Goal: Contribute content: Contribute content

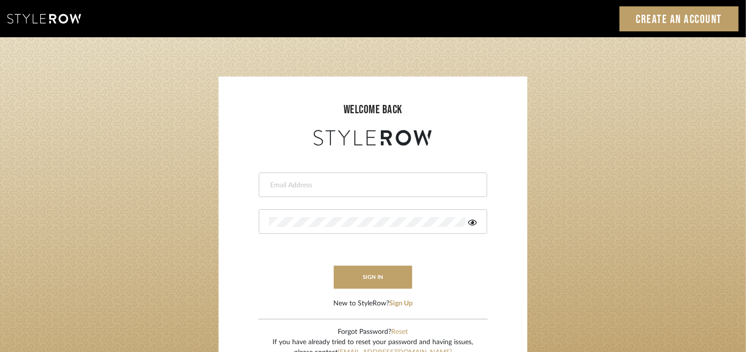
click at [308, 177] on div at bounding box center [373, 185] width 228 height 25
type input "tehseen@mancini-design.com"
click at [472, 222] on icon at bounding box center [472, 223] width 9 height 6
click at [392, 281] on button "sign in" at bounding box center [373, 277] width 78 height 23
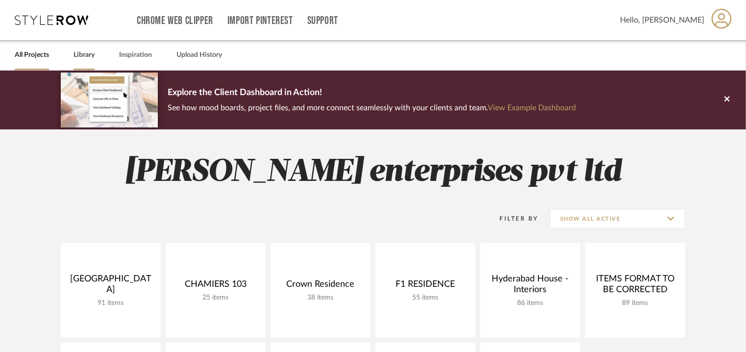
click at [81, 56] on link "Library" at bounding box center [84, 55] width 21 height 13
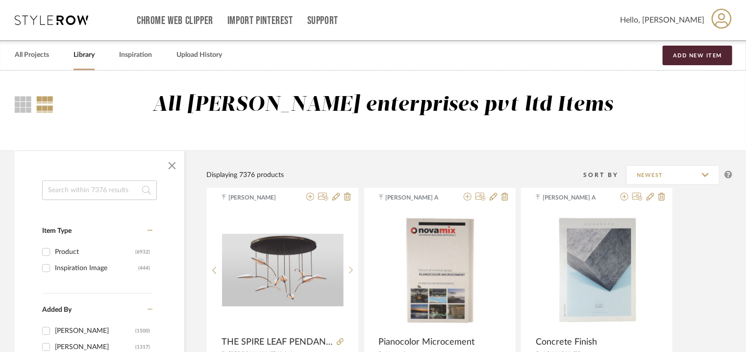
click at [108, 191] on input at bounding box center [99, 190] width 115 height 20
click at [697, 52] on button "Add New Item" at bounding box center [698, 56] width 70 height 20
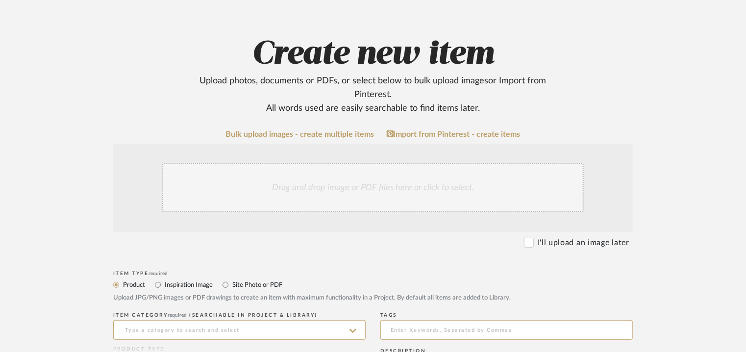
scroll to position [147, 0]
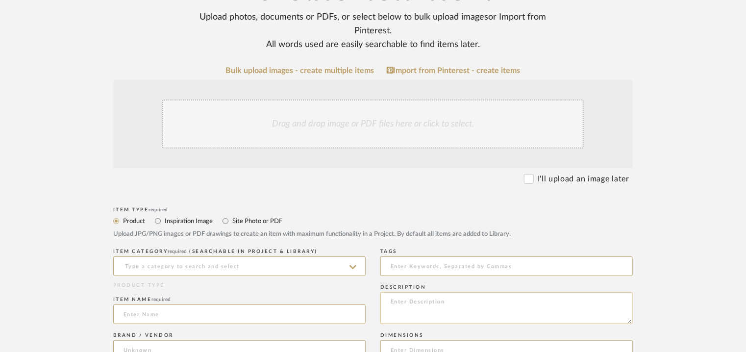
click at [422, 304] on textarea at bounding box center [506, 308] width 252 height 32
paste textarea "Type: Coffee Table Designer : [PERSON_NAME] Dimensions : Coffee table : Dia 100…"
type textarea "Type: Coffee Table Designer : [PERSON_NAME] Dimensions : Coffee table : Dia 100…"
click at [152, 266] on input at bounding box center [239, 266] width 252 height 20
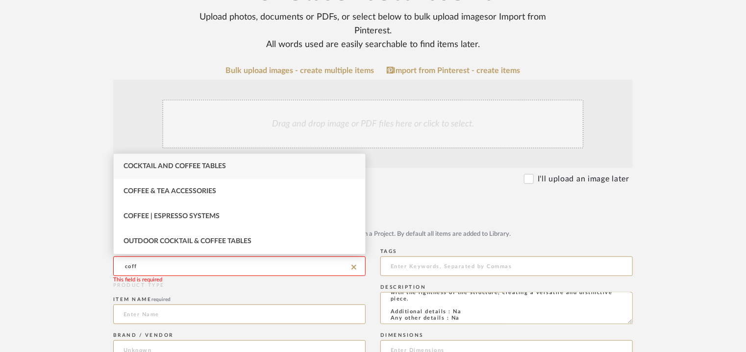
click at [192, 169] on span "Cocktail and Coffee Tables" at bounding box center [175, 166] width 102 height 7
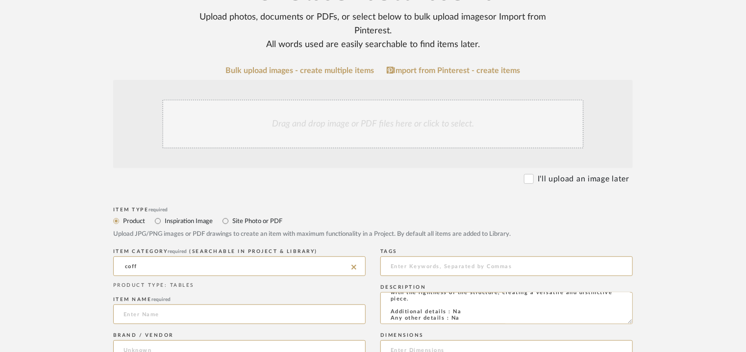
type input "Cocktail and Coffee Tables"
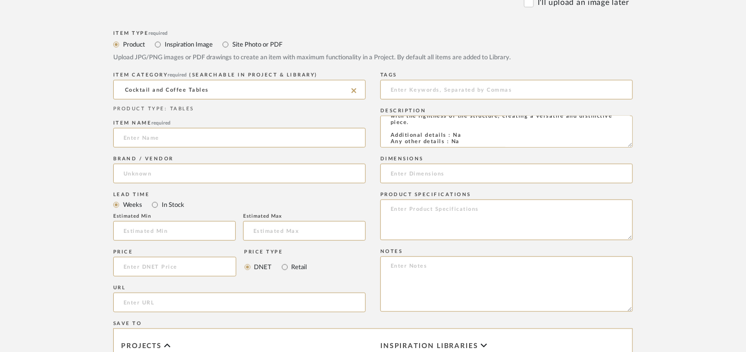
scroll to position [392, 0]
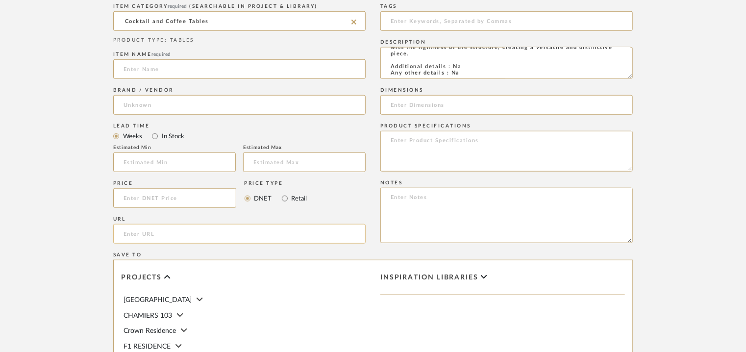
click at [131, 230] on input "url" at bounding box center [239, 234] width 252 height 20
paste input "[URL][DOMAIN_NAME]"
type input "[URL][DOMAIN_NAME]"
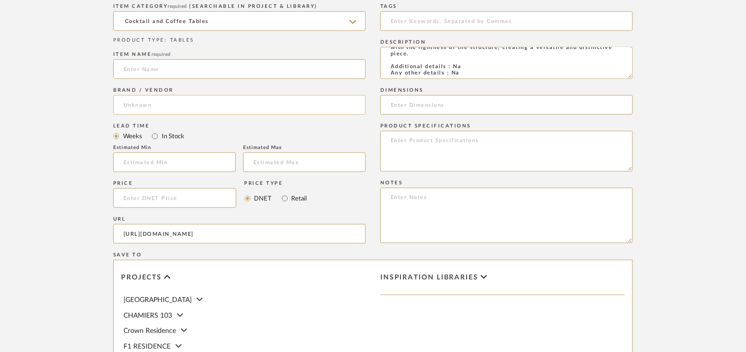
click at [172, 104] on input at bounding box center [239, 105] width 252 height 20
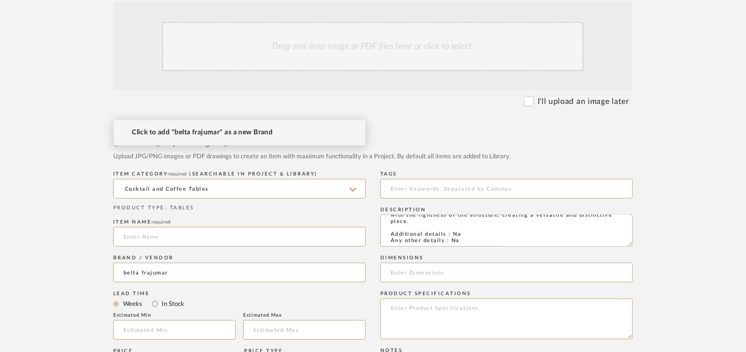
scroll to position [441, 0]
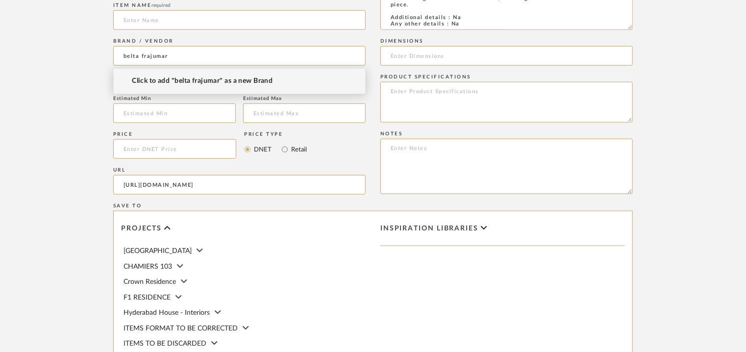
type input "belta frajumar"
click at [343, 139] on div "Price Price Type DNET Retail" at bounding box center [239, 147] width 252 height 36
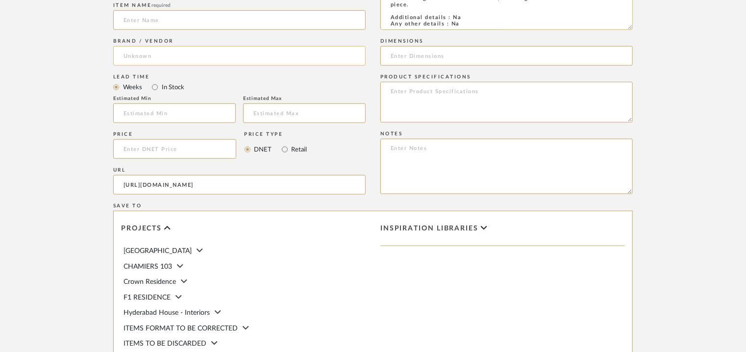
click at [198, 55] on input at bounding box center [239, 56] width 252 height 20
type input "B"
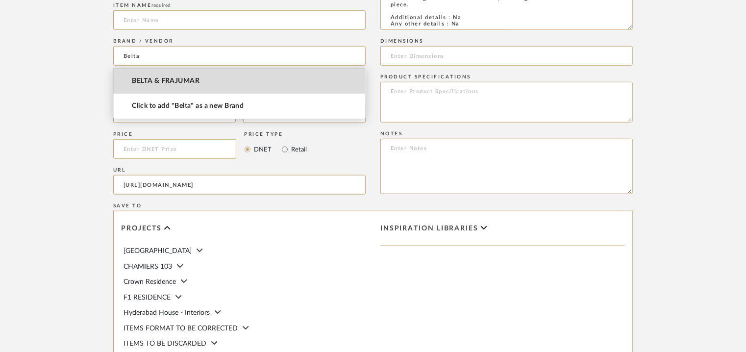
click at [162, 79] on span "BELTA & FRAJUMAR" at bounding box center [166, 81] width 68 height 8
type input "BELTA & FRAJUMAR"
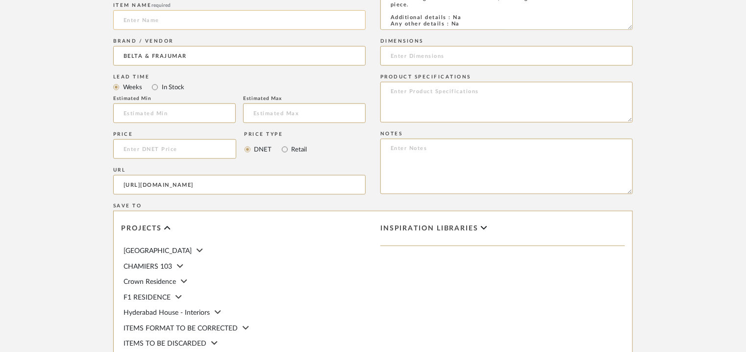
click at [167, 20] on input at bounding box center [239, 20] width 252 height 20
type input "DOMO COFFEE TABLE"
click at [202, 110] on input "text" at bounding box center [174, 113] width 123 height 20
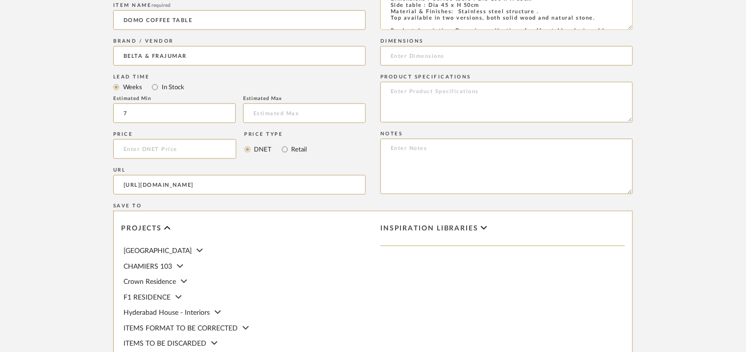
scroll to position [6, 0]
type input "7"
drag, startPoint x: 523, startPoint y: 11, endPoint x: 478, endPoint y: 15, distance: 45.2
click at [478, 15] on textarea "Type: Coffee Table Designer : [PERSON_NAME] Dimensions : Coffee table : Dia 100…" at bounding box center [506, 14] width 252 height 32
click at [437, 55] on input at bounding box center [506, 56] width 252 height 20
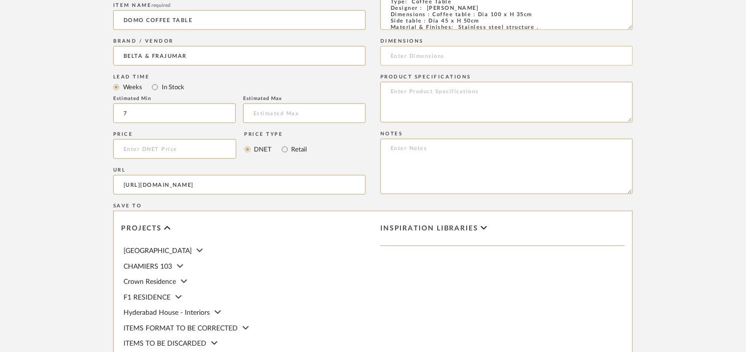
paste input "Dia 100 x H 35cm"
type input "Dia 100 x H 35cm"
click at [392, 161] on textarea at bounding box center [506, 166] width 252 height 55
paste textarea "Price: €938/- Coffee table €535/- Side table Lead time: 45days Customizable : N…"
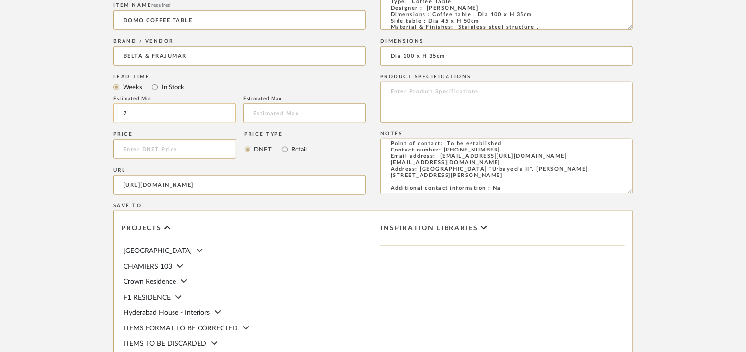
scroll to position [49, 0]
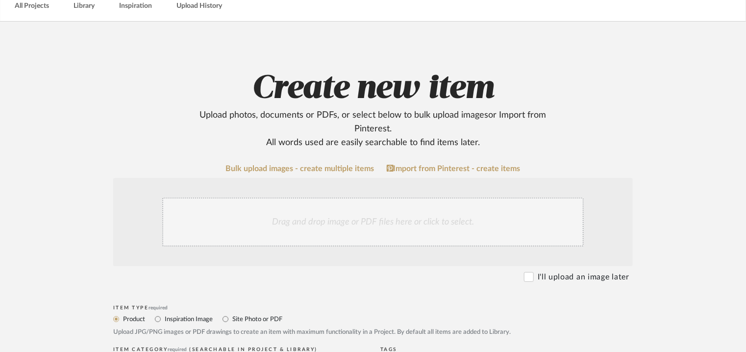
type textarea "Price: €938/- Coffee table €535/- Side table Lead time: 45days Customizable : N…"
click at [359, 228] on div "Drag and drop image or PDF files here or click to select." at bounding box center [373, 222] width 422 height 49
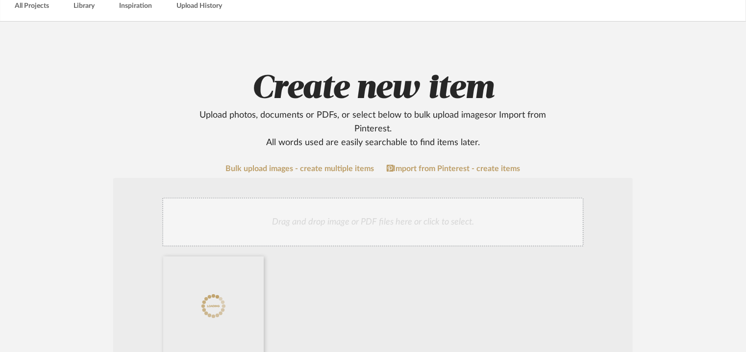
click at [284, 216] on div "Drag and drop image or PDF files here or click to select." at bounding box center [373, 222] width 422 height 49
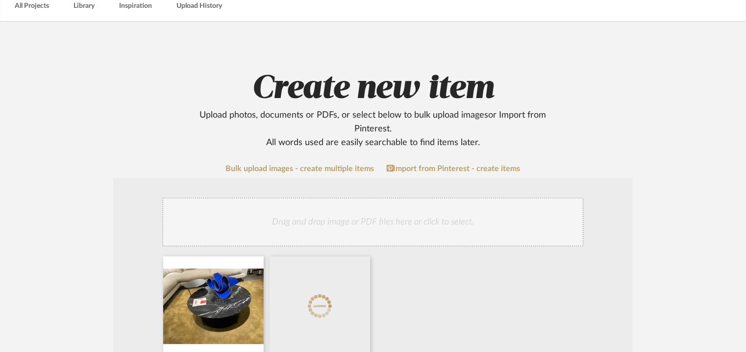
click at [322, 233] on div "Drag and drop image or PDF files here or click to select." at bounding box center [373, 222] width 422 height 49
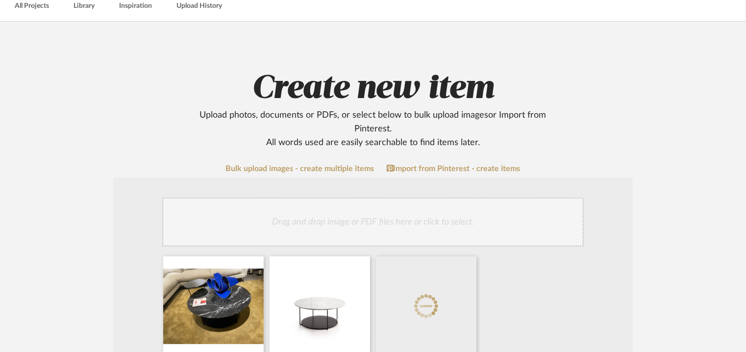
click at [357, 223] on div "Drag and drop image or PDF files here or click to select." at bounding box center [373, 222] width 422 height 49
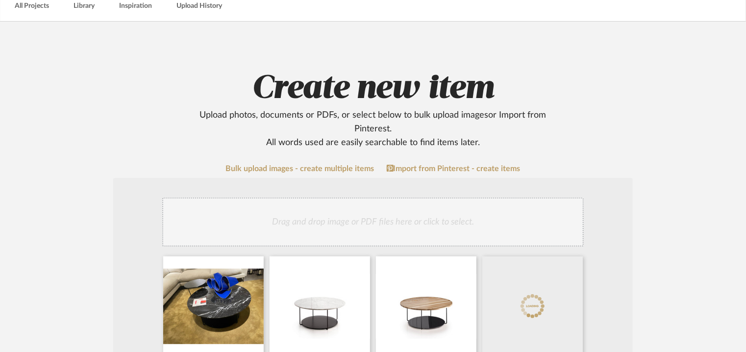
click at [400, 226] on div "Drag and drop image or PDF files here or click to select." at bounding box center [373, 222] width 422 height 49
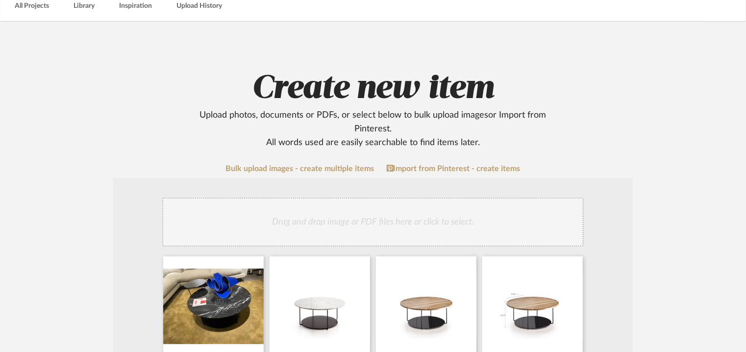
click at [402, 216] on div "Drag and drop image or PDF files here or click to select." at bounding box center [373, 222] width 422 height 49
click at [421, 224] on div "Drag and drop image or PDF files here or click to select." at bounding box center [373, 222] width 422 height 49
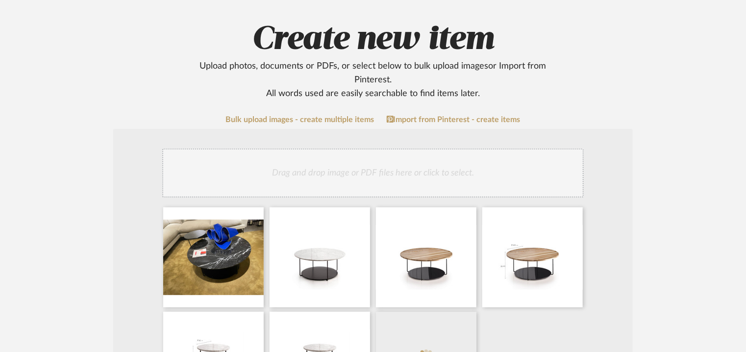
scroll to position [98, 0]
click at [343, 173] on div "Drag and drop image or PDF files here or click to select." at bounding box center [373, 173] width 422 height 49
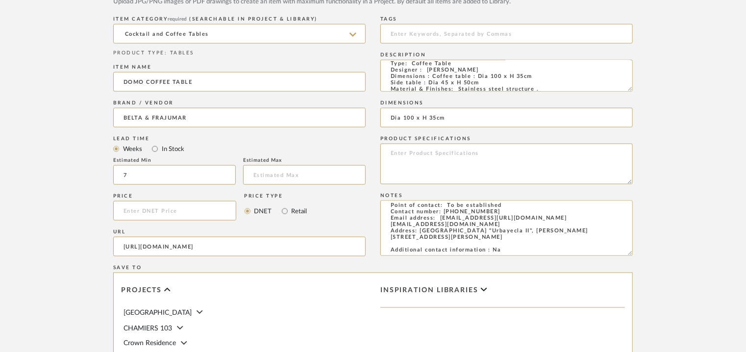
scroll to position [829, 0]
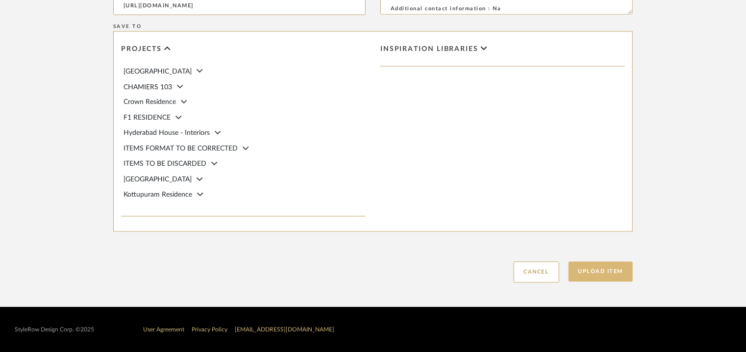
click at [596, 274] on button "Upload Item" at bounding box center [601, 272] width 65 height 20
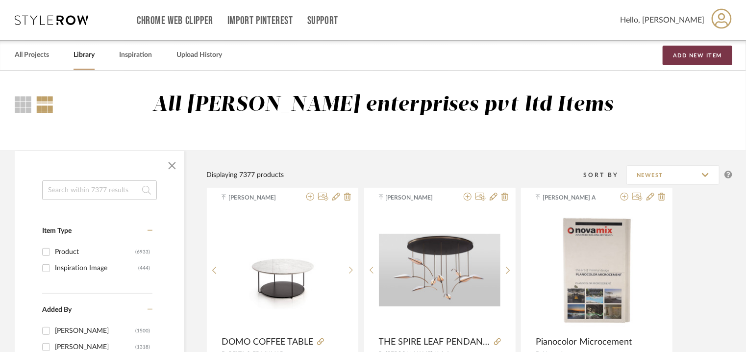
click at [708, 54] on button "Add New Item" at bounding box center [698, 56] width 70 height 20
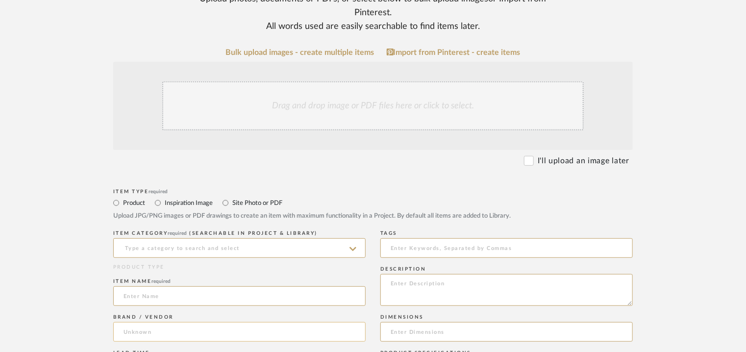
scroll to position [294, 0]
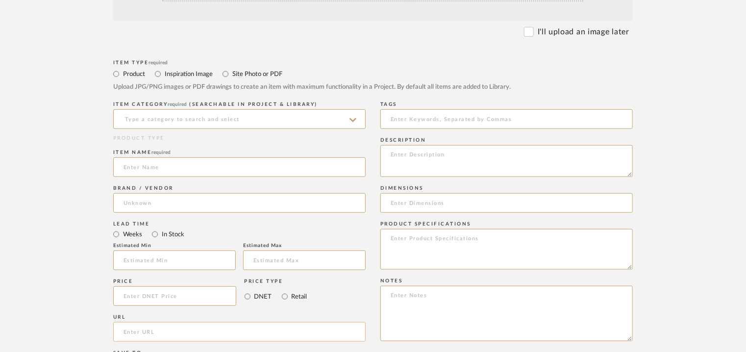
click at [136, 330] on input "url" at bounding box center [239, 332] width 252 height 20
paste input "[URL][DOMAIN_NAME]"
type input "[URL][DOMAIN_NAME]"
click at [189, 114] on input at bounding box center [239, 119] width 252 height 20
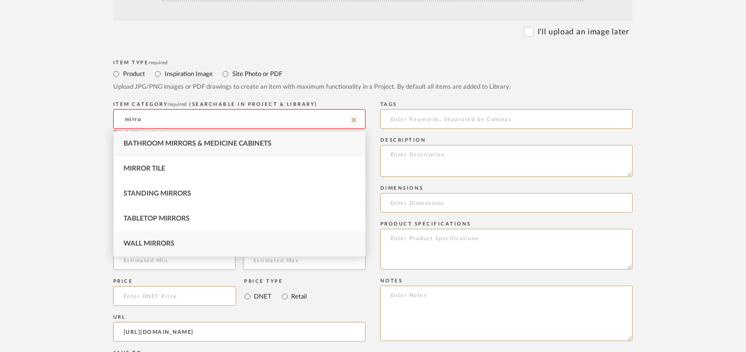
click at [185, 240] on div "Wall Mirrors" at bounding box center [239, 243] width 251 height 25
type input "Wall Mirrors"
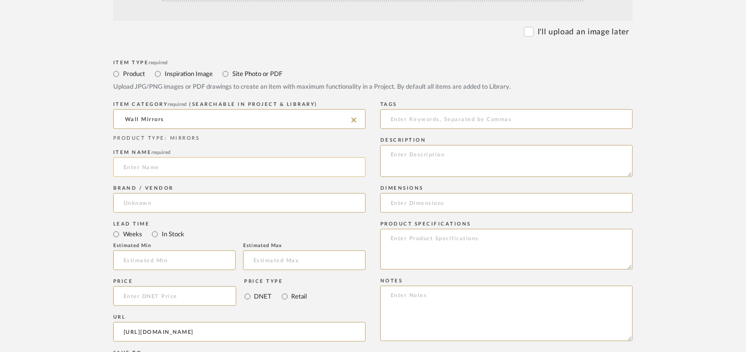
click at [206, 168] on input at bounding box center [239, 167] width 252 height 20
click at [144, 166] on input at bounding box center [239, 167] width 252 height 20
paste input "Skon XL Mirror"
click at [132, 167] on input "Skon XL Mirror" at bounding box center [239, 167] width 252 height 20
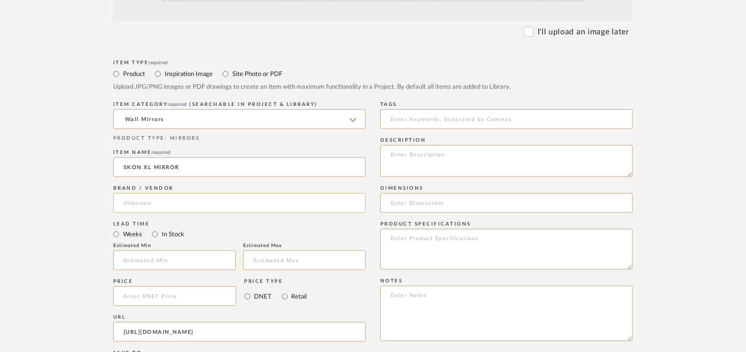
type input "SKON XL MIRROR"
click at [138, 203] on input at bounding box center [239, 203] width 252 height 20
click at [139, 219] on mat-option "BELTA & FRAJUMAR" at bounding box center [239, 228] width 251 height 25
type input "BELTA & FRAJUMAR"
click at [128, 259] on input at bounding box center [174, 260] width 123 height 20
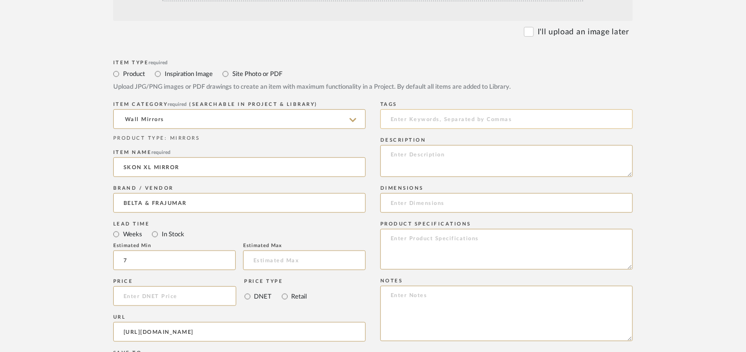
type input "7"
click at [428, 121] on input at bounding box center [506, 119] width 252 height 20
type input "W"
type input "wall mirror,"
click at [410, 153] on textarea at bounding box center [506, 161] width 252 height 32
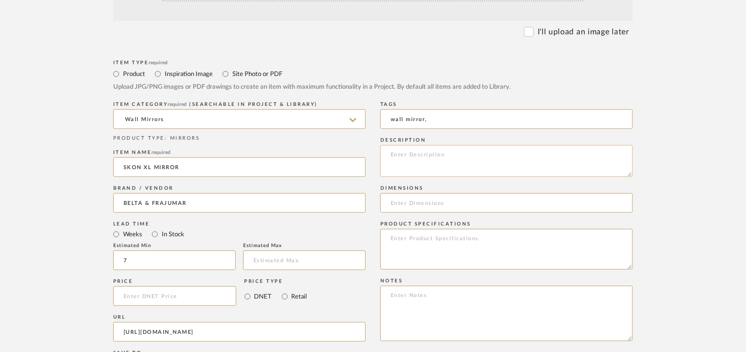
paste textarea "Type: Mirror Designer : -- Dimensions : 23.75” W x 23.75” D x 47.25" H Material…"
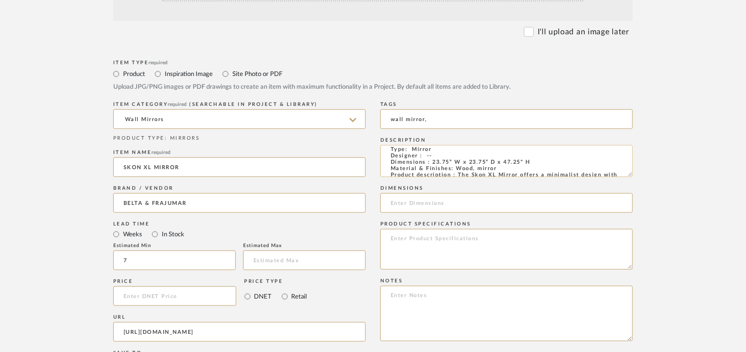
scroll to position [11, 0]
drag, startPoint x: 535, startPoint y: 167, endPoint x: 432, endPoint y: 156, distance: 103.6
click at [432, 156] on textarea "Type: Mirror Designer : -- Dimensions : 23.75” W x 23.75” D x 47.25" H Material…" at bounding box center [506, 161] width 252 height 32
paste textarea "Type: Mirror Designer : -- Dimensions : 23.75” W x 23.75” D x 47.25" H Material…"
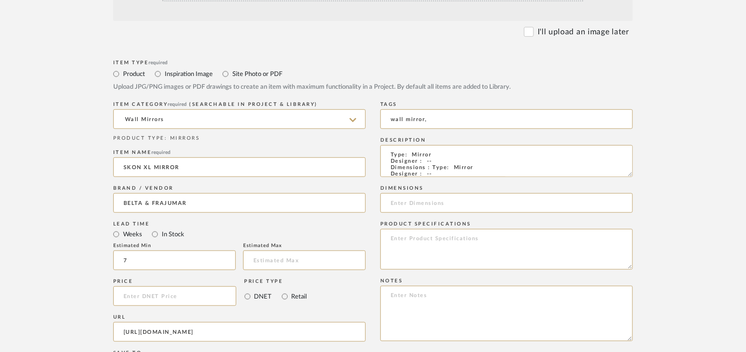
drag, startPoint x: 498, startPoint y: 168, endPoint x: 351, endPoint y: 76, distance: 172.9
click at [351, 76] on div "Item Type required Product Inspiration Image Site Photo or PDF Upload JPG/PNG i…" at bounding box center [373, 333] width 520 height 552
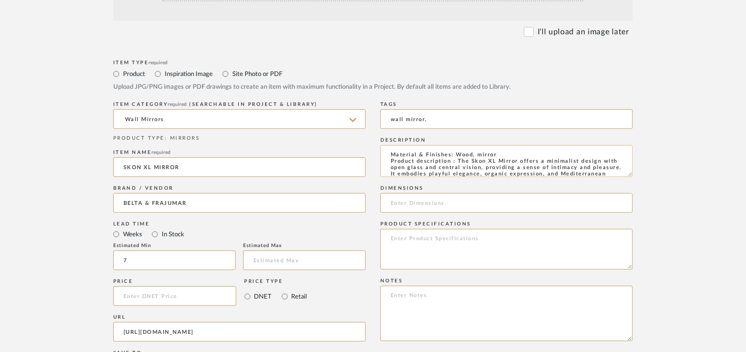
type textarea "Material & Finishes: Wood, mirror Product description : The Skon XL Mirror offe…"
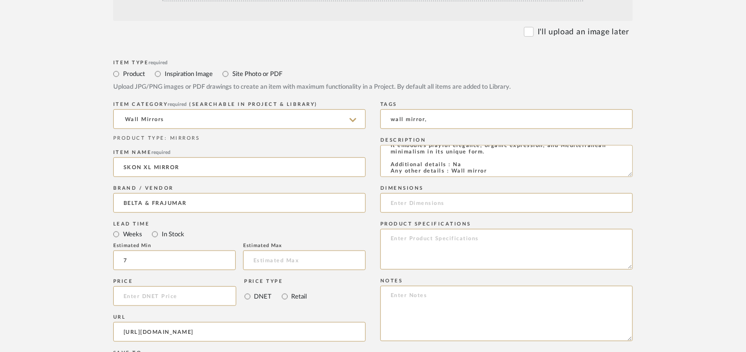
drag, startPoint x: 404, startPoint y: 165, endPoint x: 751, endPoint y: 322, distance: 380.4
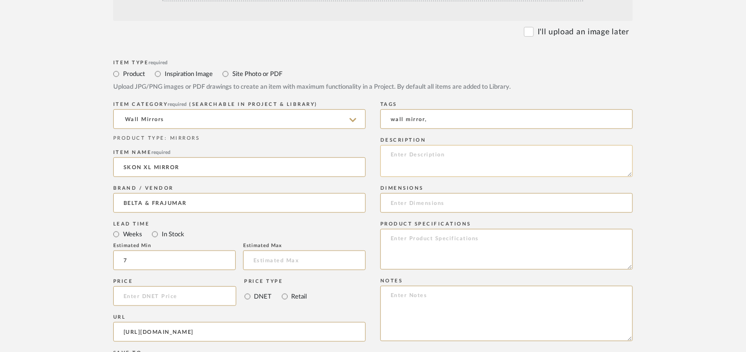
click at [404, 155] on textarea at bounding box center [506, 161] width 252 height 32
paste textarea "Type: Mirror Designer : -- Dimensions : 23.75” W x 23.75” D x 47.25" H Material…"
drag, startPoint x: 547, startPoint y: 165, endPoint x: 430, endPoint y: 169, distance: 117.2
click at [430, 168] on textarea "Type: Mirror Designer : -- Dimensions : 23.75” W x 23.75” D x 47.25" H Material…" at bounding box center [506, 161] width 252 height 32
type textarea "Type: Mirror Designer : -- Dimensions : 23.75” W x 23.75” D x 47.25" H Material…"
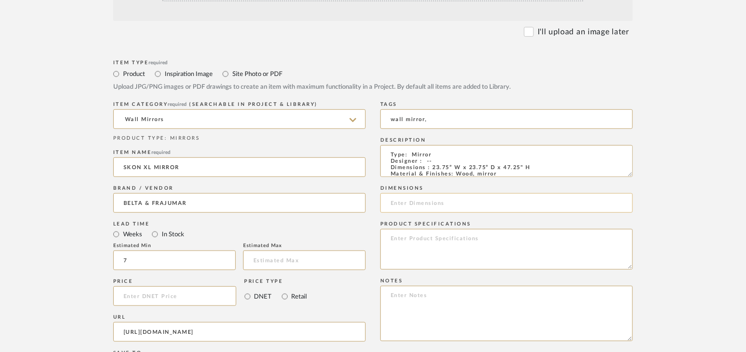
click at [404, 201] on input at bounding box center [506, 203] width 252 height 20
paste input "23.75” W x 23.75” D x 47.25" H"
type input "23.75” W x 23.75” D x 47.25" H"
click at [420, 295] on textarea at bounding box center [506, 313] width 252 height 55
paste textarea "Price: Na Lead time: 45days Customizable : Na 3D available : No BIM available :…"
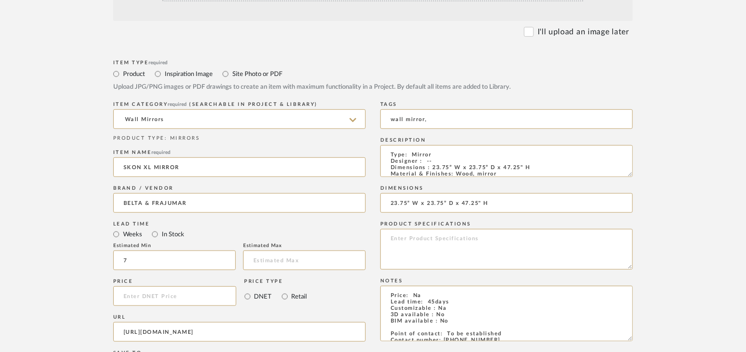
scroll to position [44, 0]
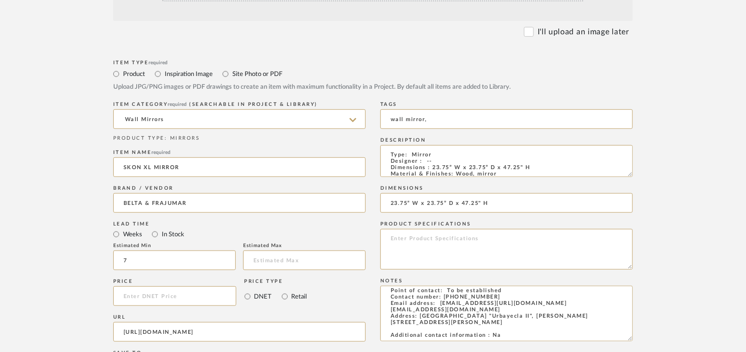
type textarea "Price: Na Lead time: 45days Customizable : Na 3D available : No BIM available :…"
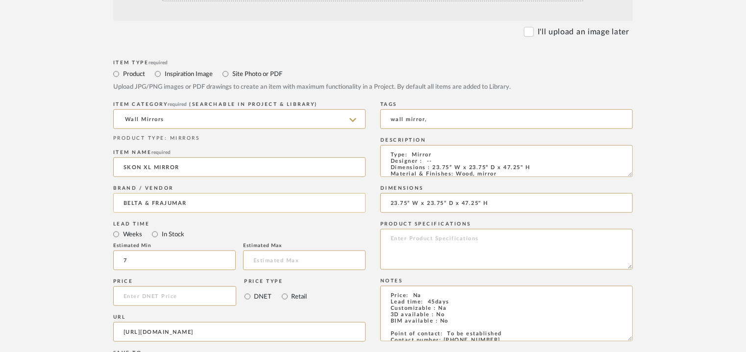
drag, startPoint x: 461, startPoint y: 332, endPoint x: 273, endPoint y: 202, distance: 228.4
click at [273, 202] on div "Item Type required Product Inspiration Image Site Photo or PDF Upload JPG/PNG i…" at bounding box center [373, 333] width 520 height 552
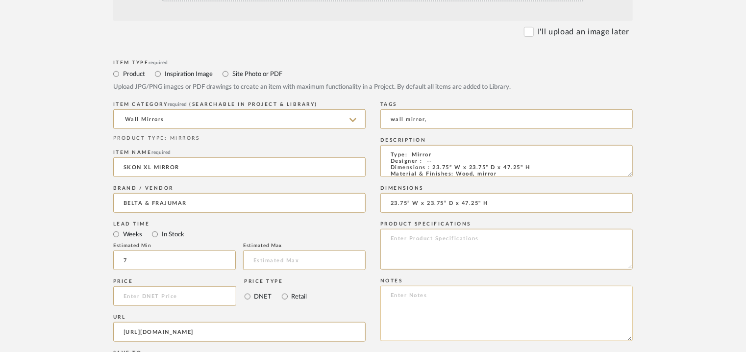
paste textarea "Price: Euro569.91 Lead time: 45days Customizable : Na 3D available : No BIM ava…"
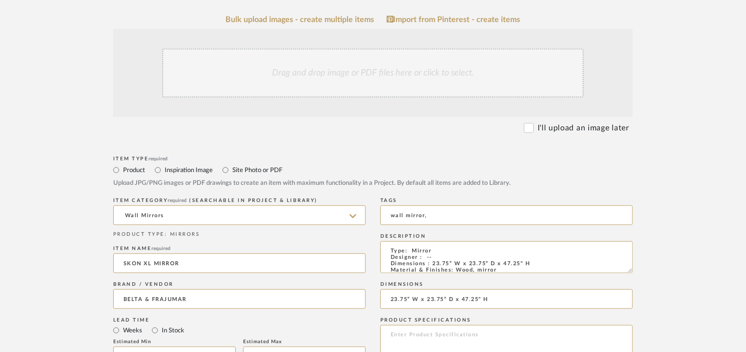
scroll to position [196, 0]
type textarea "Price: Euro569.91 Lead time: 45days Customizable : Na 3D available : No BIM ava…"
click at [305, 71] on div "Drag and drop image or PDF files here or click to select." at bounding box center [373, 74] width 422 height 49
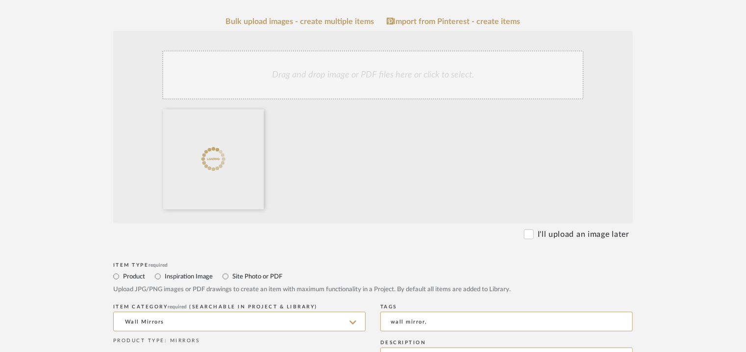
click at [333, 77] on div "Drag and drop image or PDF files here or click to select." at bounding box center [373, 74] width 422 height 49
click at [297, 80] on div "Drag and drop image or PDF files here or click to select." at bounding box center [373, 74] width 422 height 49
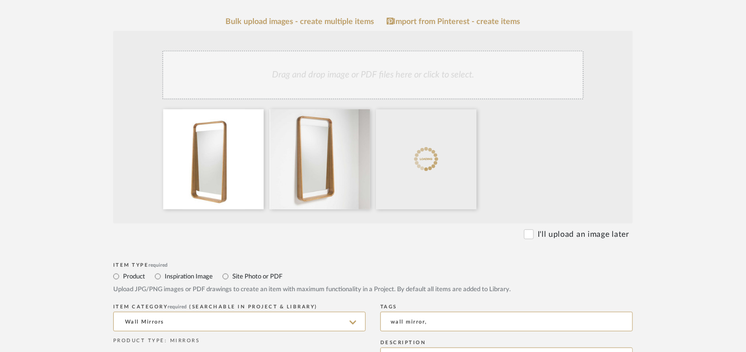
click at [367, 75] on div "Drag and drop image or PDF files here or click to select." at bounding box center [373, 74] width 422 height 49
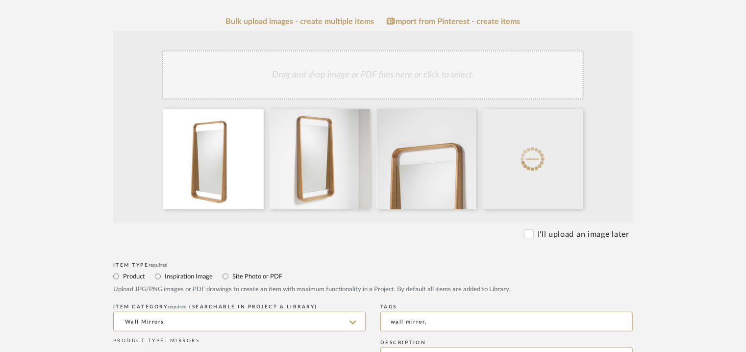
click at [420, 73] on div "Drag and drop image or PDF files here or click to select." at bounding box center [373, 74] width 422 height 49
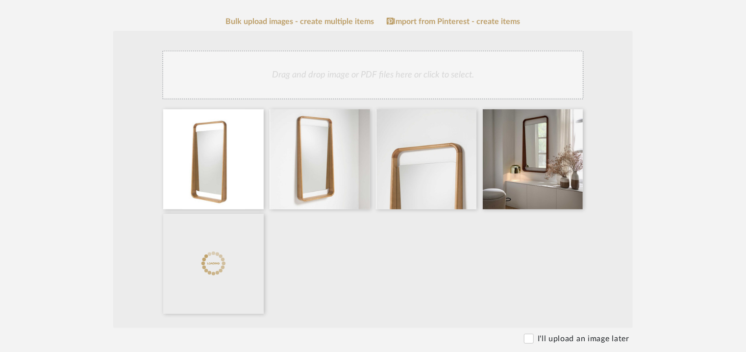
click at [471, 69] on div "Drag and drop image or PDF files here or click to select." at bounding box center [373, 74] width 422 height 49
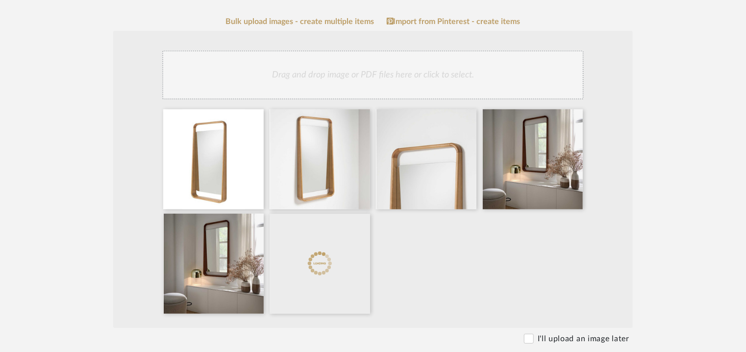
click at [455, 75] on div "Drag and drop image or PDF files here or click to select." at bounding box center [373, 74] width 422 height 49
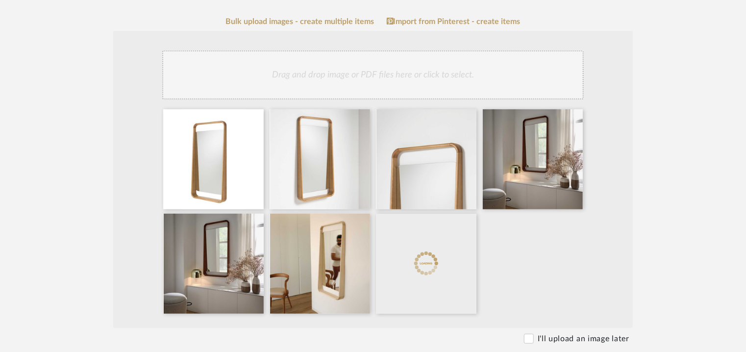
click at [476, 68] on div "Drag and drop image or PDF files here or click to select." at bounding box center [373, 74] width 422 height 49
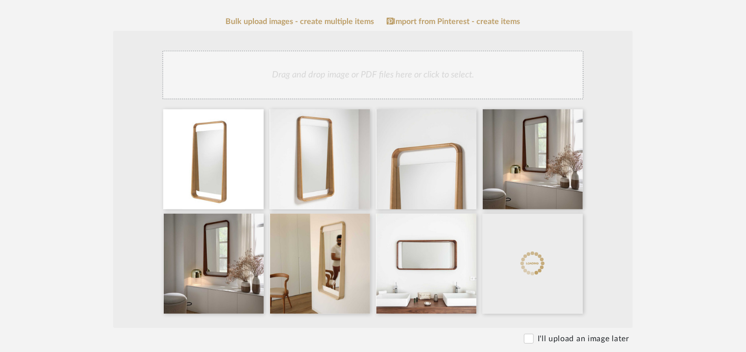
click at [459, 69] on div "Drag and drop image or PDF files here or click to select." at bounding box center [373, 74] width 422 height 49
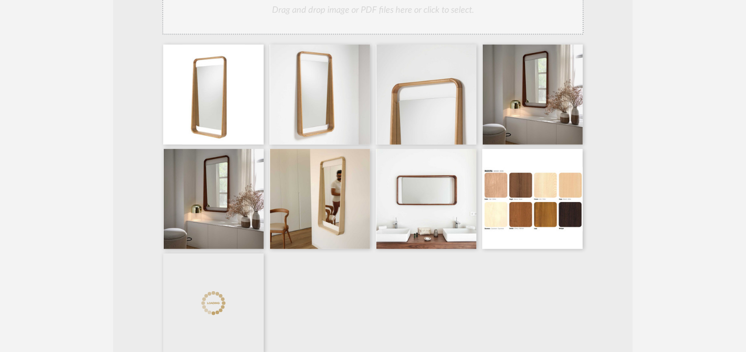
scroll to position [245, 0]
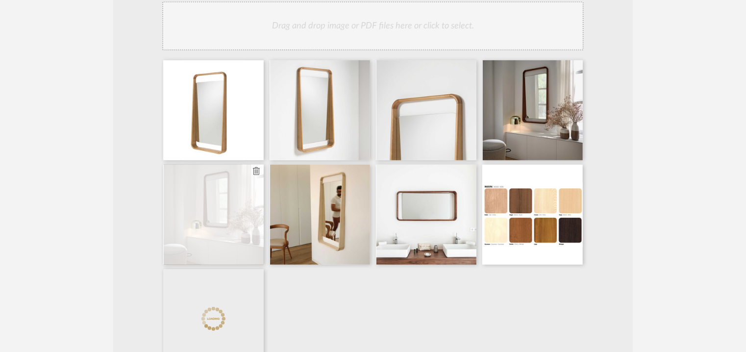
click at [256, 172] on icon at bounding box center [256, 171] width 7 height 8
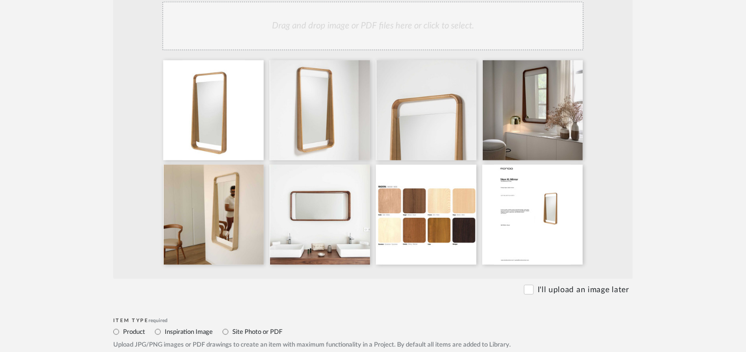
click at [324, 28] on div "Drag and drop image or PDF files here or click to select." at bounding box center [373, 25] width 422 height 49
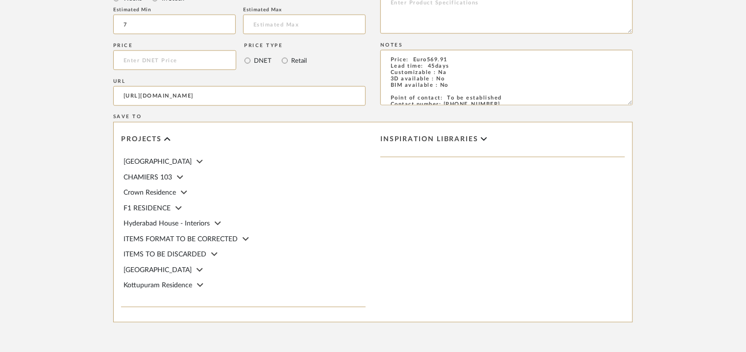
scroll to position [934, 0]
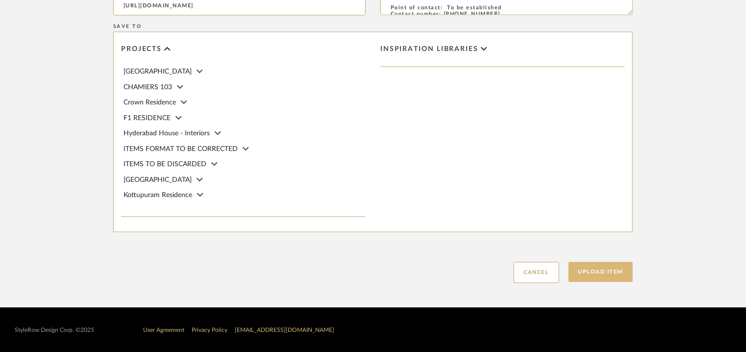
click at [606, 270] on button "Upload Item" at bounding box center [601, 272] width 65 height 20
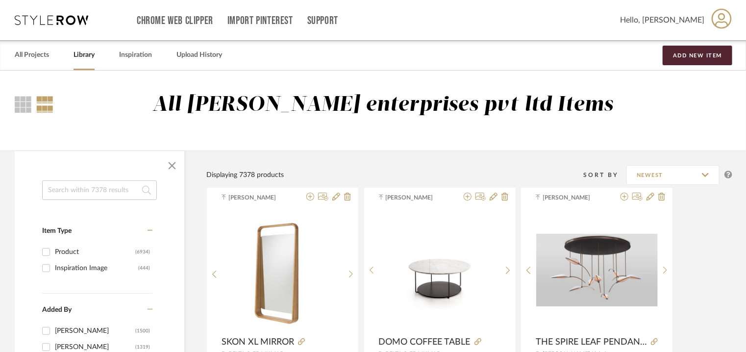
click at [104, 196] on input at bounding box center [99, 190] width 115 height 20
type input "punk"
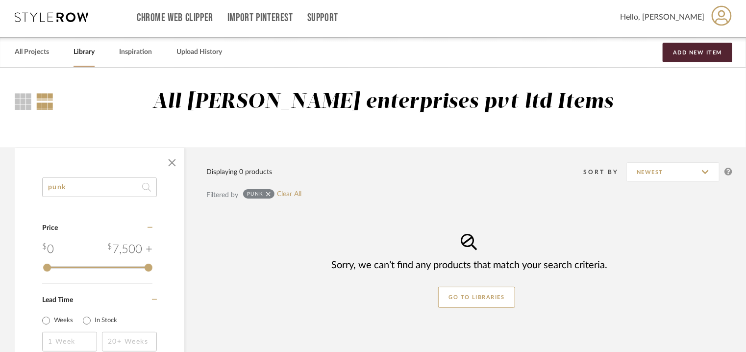
scroll to position [98, 0]
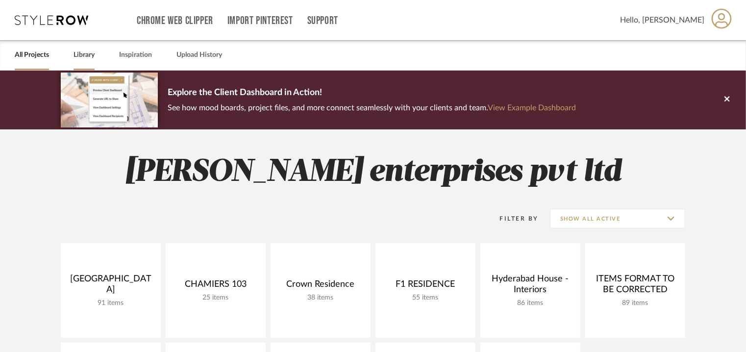
click at [89, 53] on link "Library" at bounding box center [84, 55] width 21 height 13
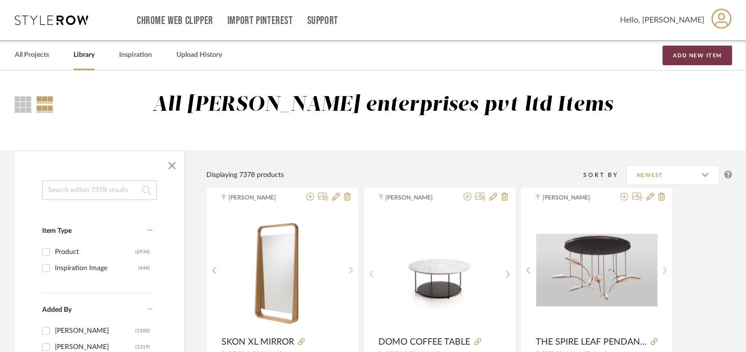
click at [695, 52] on button "Add New Item" at bounding box center [698, 56] width 70 height 20
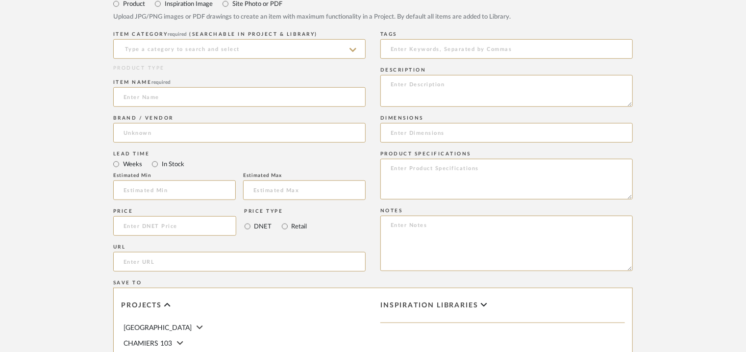
scroll to position [392, 0]
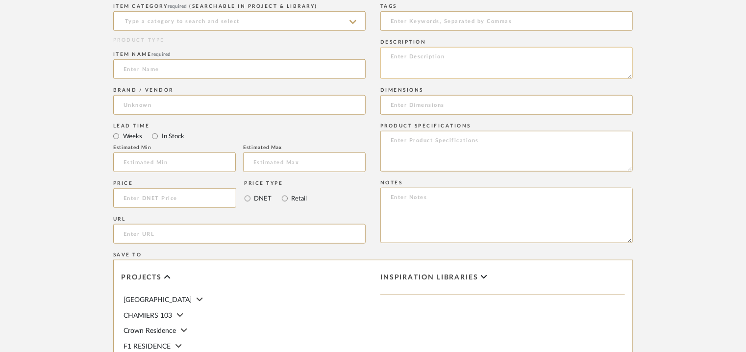
click at [411, 61] on textarea at bounding box center [506, 63] width 252 height 32
paste textarea "Type: Armchair Designer : [PERSON_NAME] (2016) Dimensions : W 65 x D 68 x H82cm…"
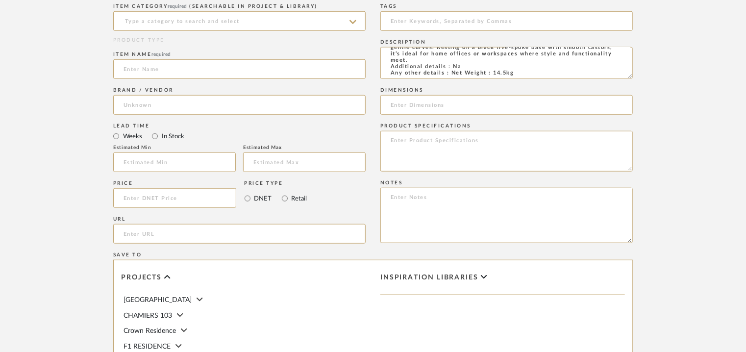
type textarea "Type: Armchair Designer : [PERSON_NAME] (2016) Dimensions : W 65 x D 68 x H82cm…"
click at [510, 217] on textarea at bounding box center [506, 215] width 252 height 55
paste textarea "Price: Euro937.75 Lead time: 45days Customizable : Na 3D available : No BIM ava…"
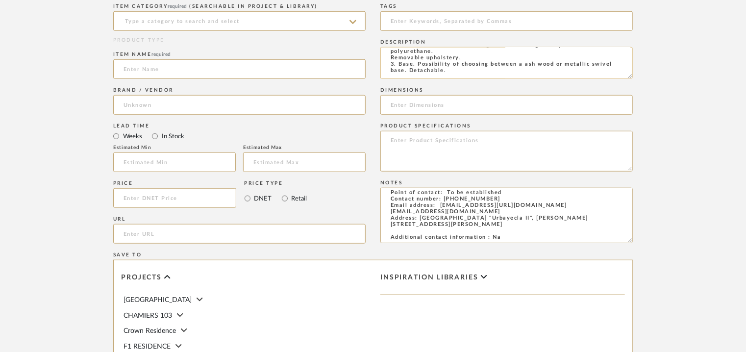
scroll to position [0, 0]
type textarea "Price: Euro937.75 Lead time: 45days Customizable : Na 3D available : No BIM ava…"
drag, startPoint x: 535, startPoint y: 69, endPoint x: 434, endPoint y: 67, distance: 101.0
click at [434, 67] on textarea "Type: Armchair Designer : [PERSON_NAME] (2016) Dimensions : W 65 x D 68 x H82cm…" at bounding box center [506, 63] width 252 height 32
click at [413, 99] on input at bounding box center [506, 105] width 252 height 20
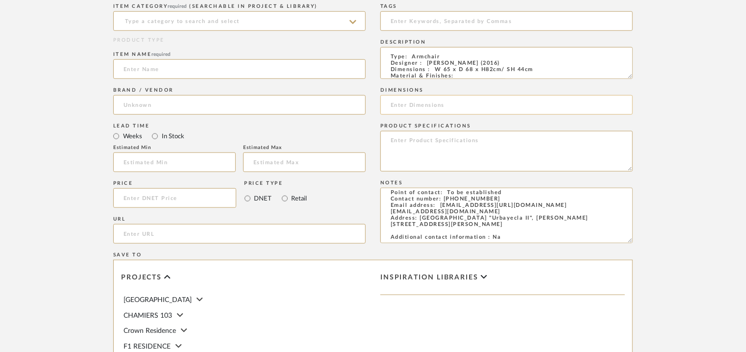
paste input "W 65 x D 68 x H82cm/ SH 44cm"
type input "W 65 x D 68 x H82cm/ SH 44cm"
click at [175, 24] on input at bounding box center [239, 21] width 252 height 20
click at [176, 20] on input "armc" at bounding box center [239, 21] width 252 height 20
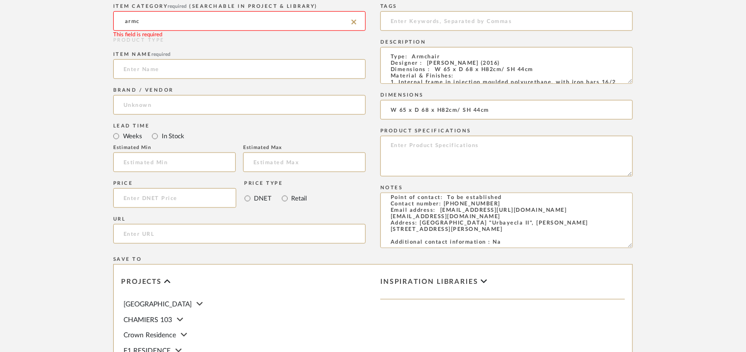
drag, startPoint x: 629, startPoint y: 76, endPoint x: 647, endPoint y: 240, distance: 164.7
click at [644, 226] on form "Bulk upload images - create multiple items Import from Pinterest - create items…" at bounding box center [373, 168] width 625 height 695
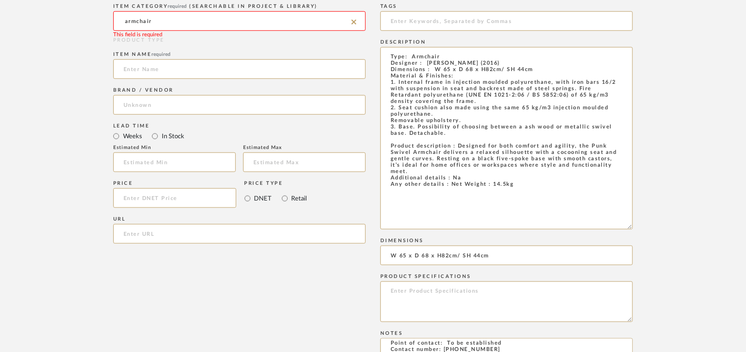
drag, startPoint x: 137, startPoint y: 18, endPoint x: 146, endPoint y: 34, distance: 18.0
click at [138, 19] on input "armchair" at bounding box center [239, 21] width 252 height 20
click at [150, 43] on span "Arm Chairs" at bounding box center [145, 45] width 42 height 7
type input "Arm Chairs"
paste input "[URL][DOMAIN_NAME]"
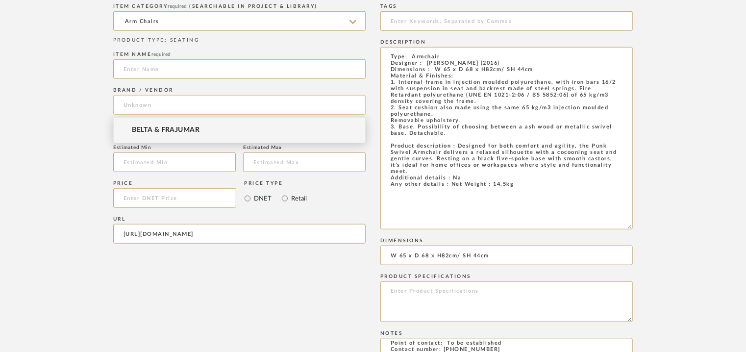
type input "[URL][DOMAIN_NAME]"
click at [181, 102] on input at bounding box center [239, 105] width 252 height 20
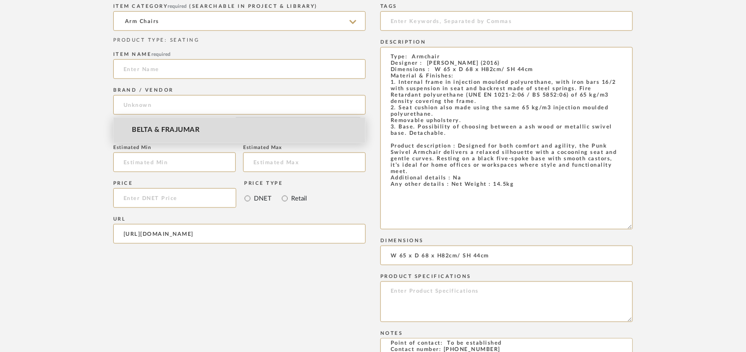
drag, startPoint x: 176, startPoint y: 132, endPoint x: 174, endPoint y: 126, distance: 6.4
click at [176, 132] on span "BELTA & FRAJUMAR" at bounding box center [166, 130] width 68 height 8
type input "BELTA & FRAJUMAR"
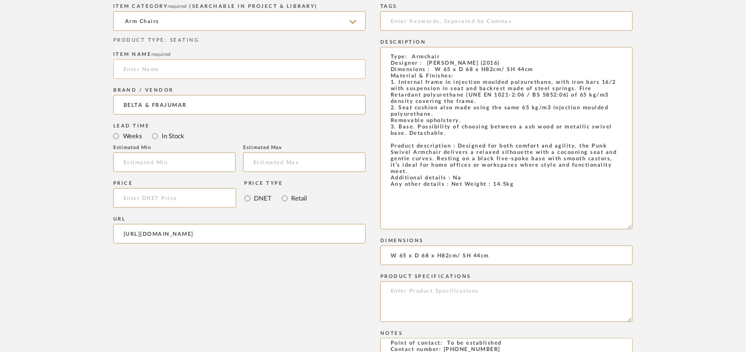
click at [173, 73] on input at bounding box center [239, 69] width 252 height 20
type input "PUNK ARMCHAIR"
click at [425, 21] on input at bounding box center [506, 21] width 252 height 20
type input "A"
type input "a"
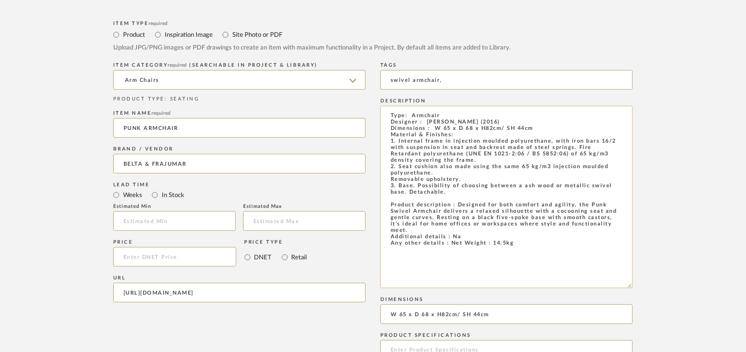
scroll to position [196, 0]
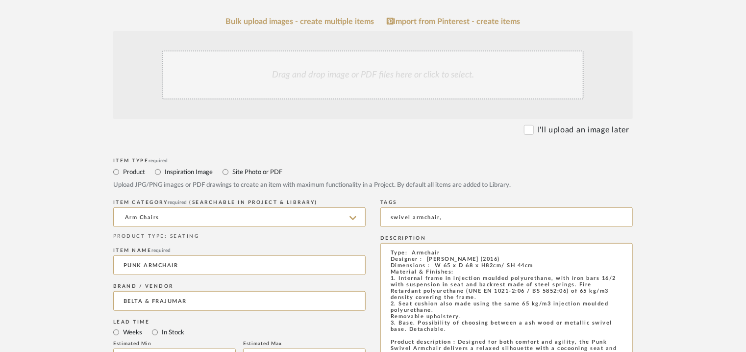
type input "swivel armchair,"
click at [334, 79] on div "Drag and drop image or PDF files here or click to select." at bounding box center [373, 74] width 422 height 49
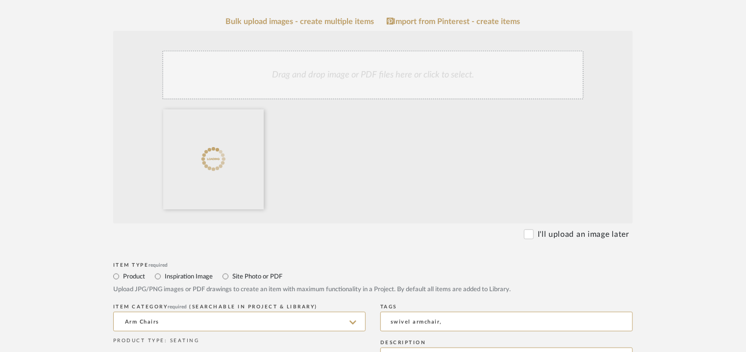
click at [384, 85] on div "Drag and drop image or PDF files here or click to select." at bounding box center [373, 74] width 422 height 49
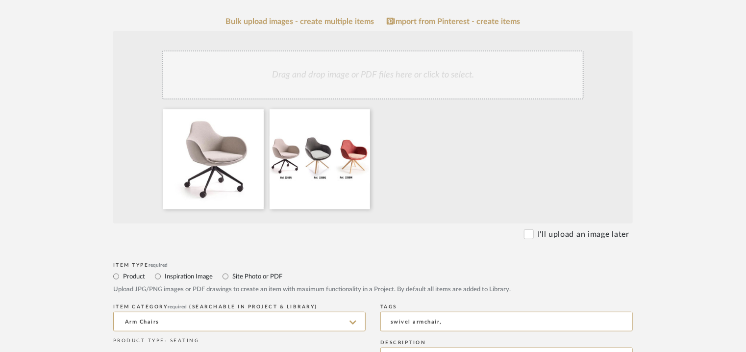
click at [357, 89] on div "Drag and drop image or PDF files here or click to select." at bounding box center [373, 74] width 422 height 49
click at [371, 76] on div "Drag and drop image or PDF files here or click to select." at bounding box center [373, 74] width 422 height 49
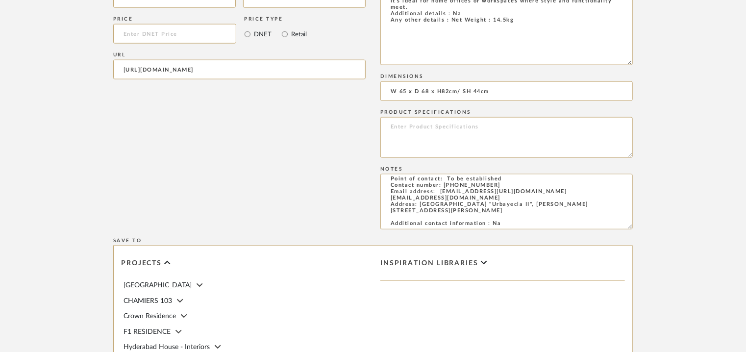
scroll to position [876, 0]
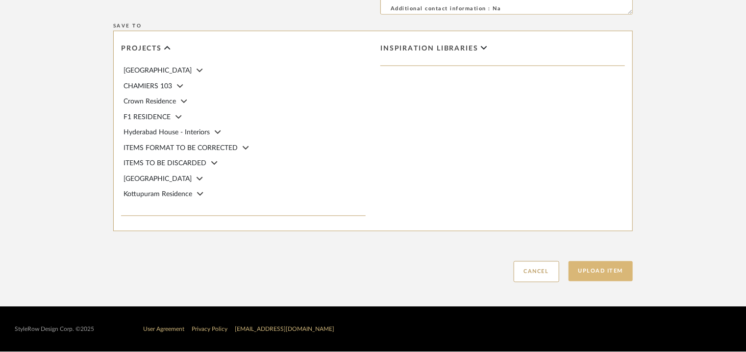
click at [600, 271] on button "Upload Item" at bounding box center [601, 271] width 65 height 20
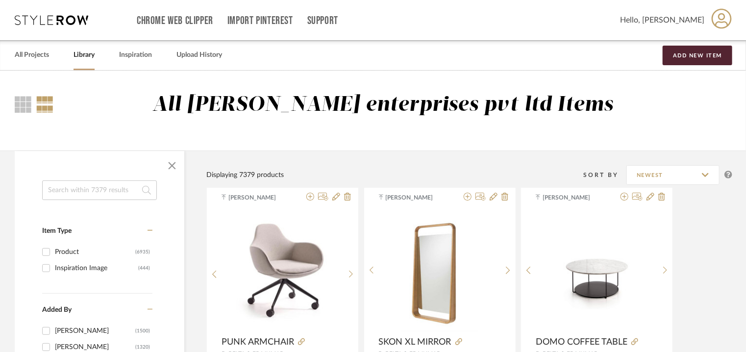
click at [106, 192] on input at bounding box center [99, 190] width 115 height 20
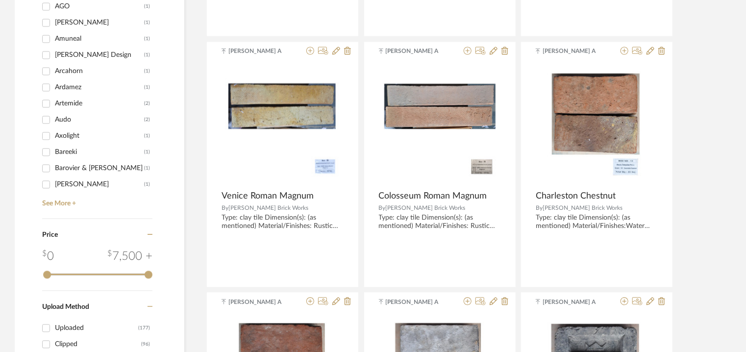
scroll to position [931, 0]
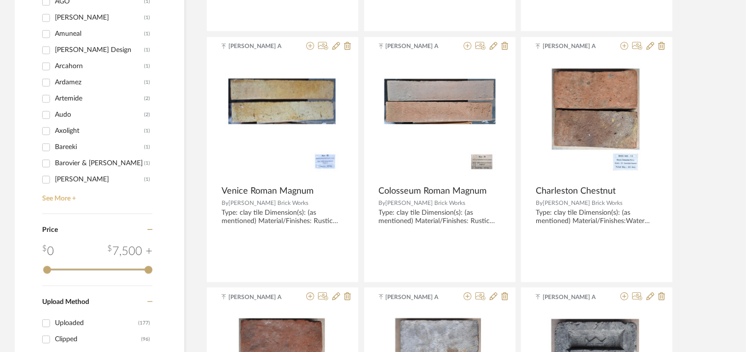
type input "brin"
click at [56, 199] on link "See More +" at bounding box center [96, 196] width 113 height 16
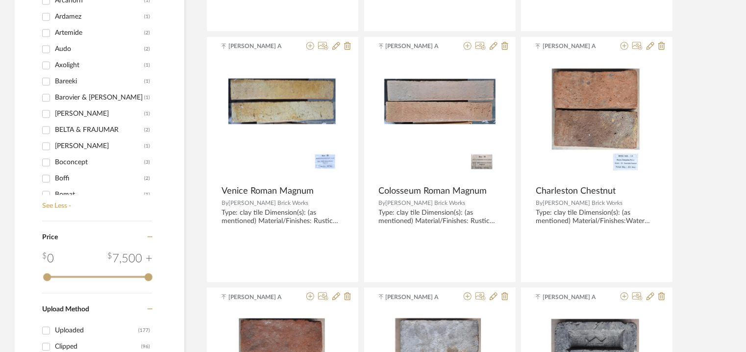
scroll to position [147, 0]
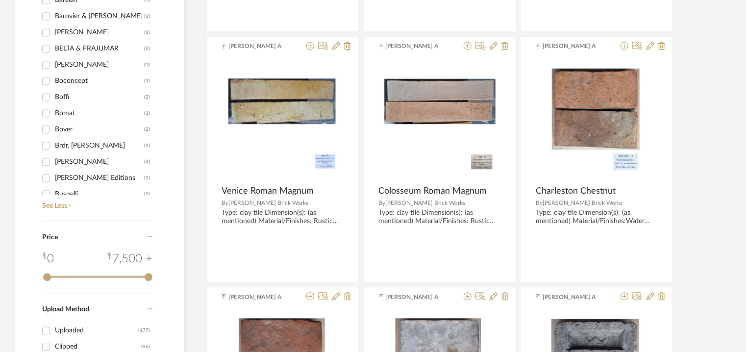
click at [94, 46] on div "BELTA & FRAJUMAR" at bounding box center [99, 49] width 89 height 16
click at [54, 46] on input "BELTA & [PERSON_NAME] (2)" at bounding box center [46, 49] width 16 height 16
checkbox input "true"
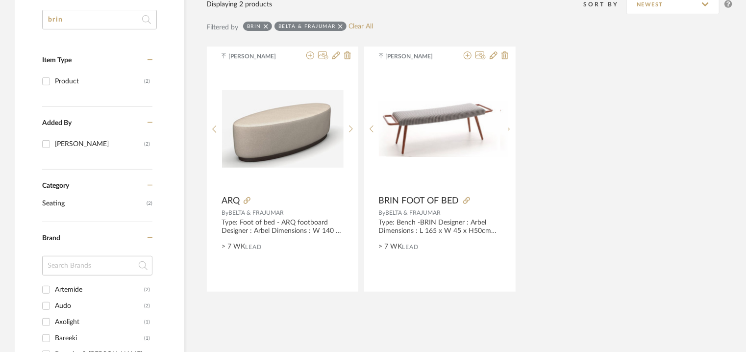
scroll to position [165, 0]
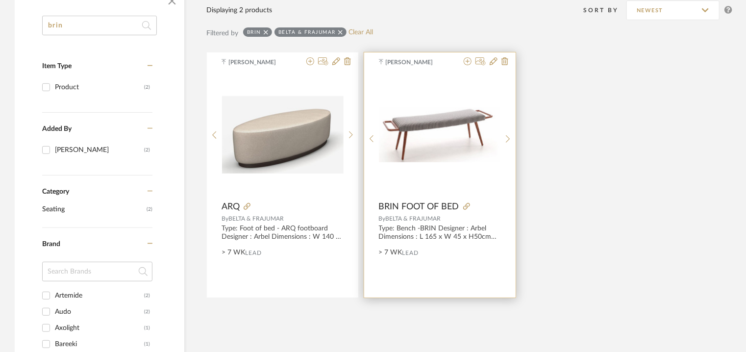
click at [459, 114] on img "0" at bounding box center [440, 134] width 122 height 55
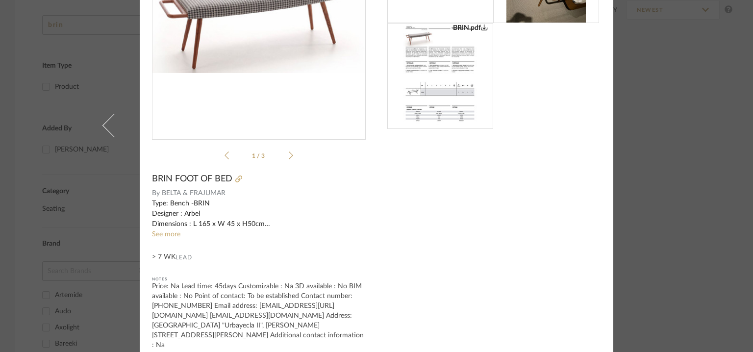
scroll to position [0, 0]
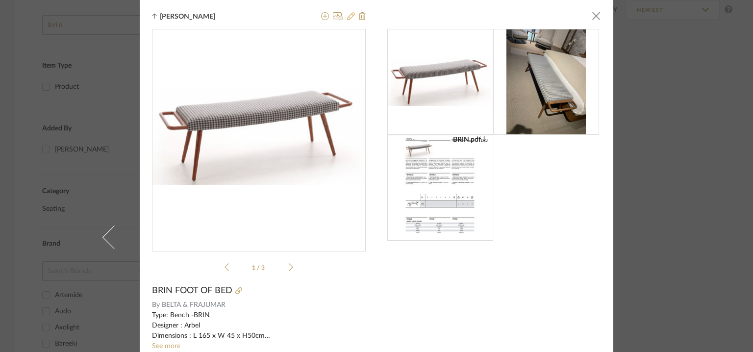
click at [347, 16] on icon at bounding box center [351, 16] width 8 height 8
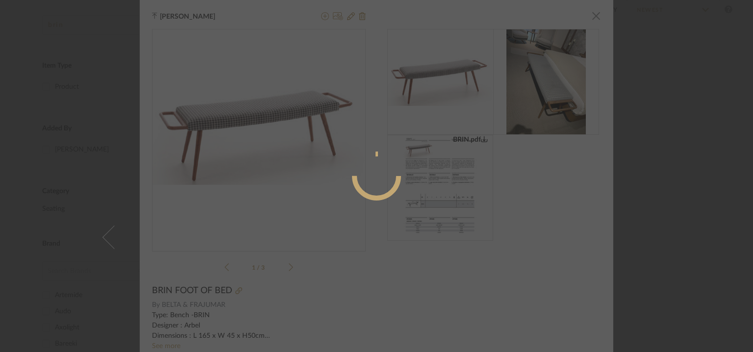
radio input "true"
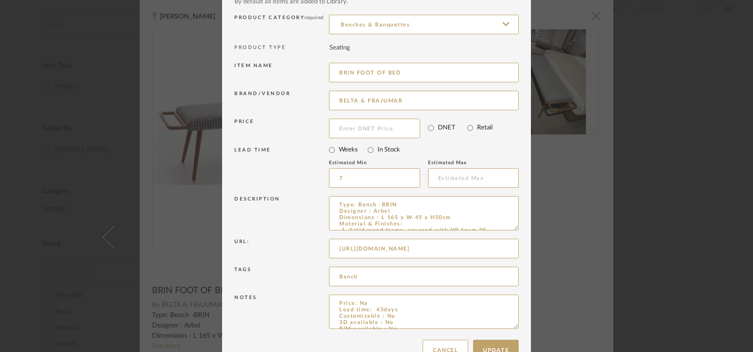
scroll to position [94, 0]
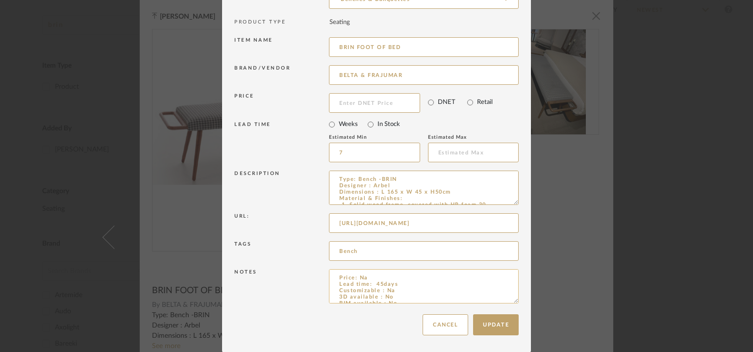
click at [360, 276] on textarea "Price: Na Lead time: 45days Customizable : Na 3D available : No BIM available :…" at bounding box center [424, 286] width 190 height 34
drag, startPoint x: 360, startPoint y: 276, endPoint x: 357, endPoint y: 283, distance: 7.9
click at [357, 283] on textarea "Price: Na Lead time: 45days Customizable : Na 3D available : No BIM available :…" at bounding box center [424, 286] width 190 height 34
type textarea "Price: Euro861.52 Lead time: 45days Customizable : Na 3D available : No BIM ava…"
click at [495, 319] on button "Update" at bounding box center [496, 324] width 46 height 21
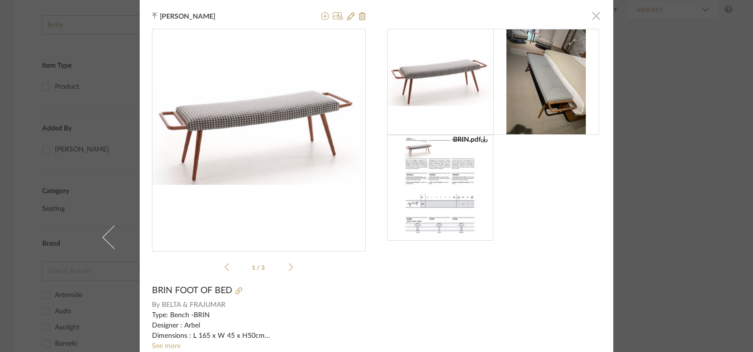
click at [593, 15] on span "button" at bounding box center [596, 16] width 20 height 20
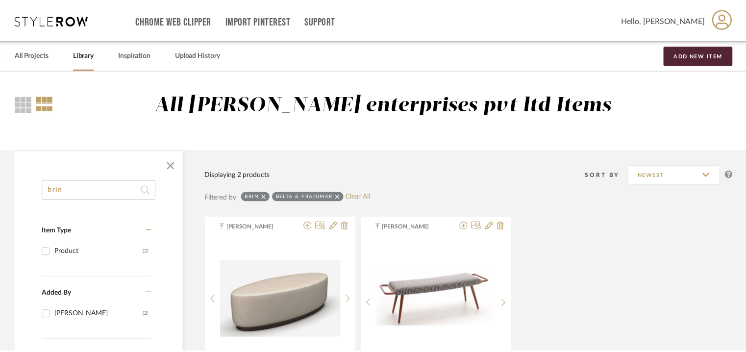
scroll to position [165, 0]
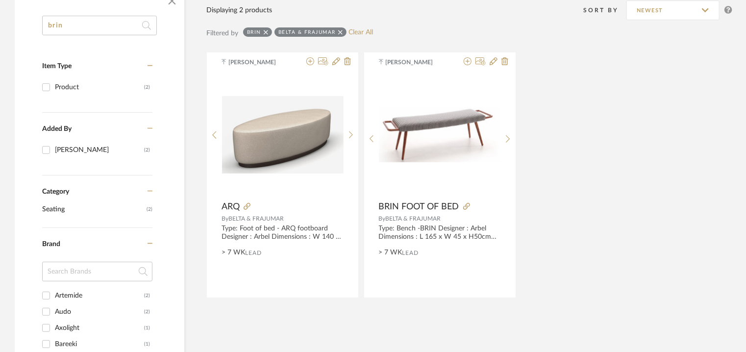
drag, startPoint x: 91, startPoint y: 20, endPoint x: 65, endPoint y: 26, distance: 26.6
click at [65, 26] on input "brin" at bounding box center [99, 26] width 115 height 20
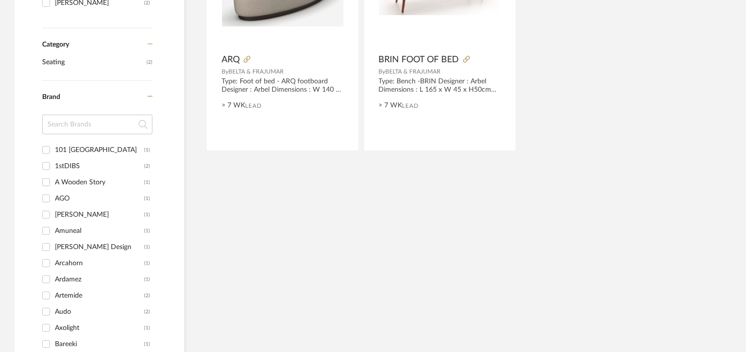
scroll to position [116, 0]
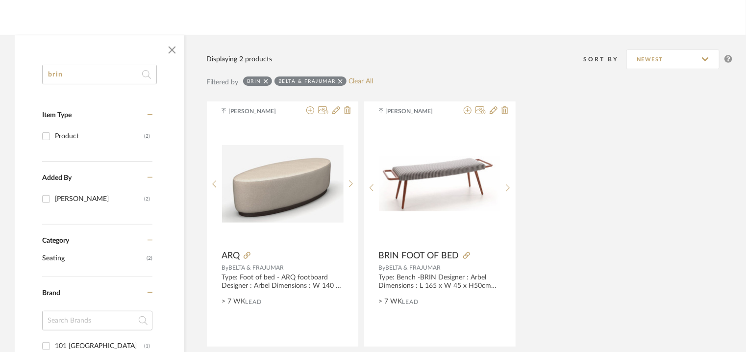
drag, startPoint x: 90, startPoint y: 73, endPoint x: 0, endPoint y: 78, distance: 90.4
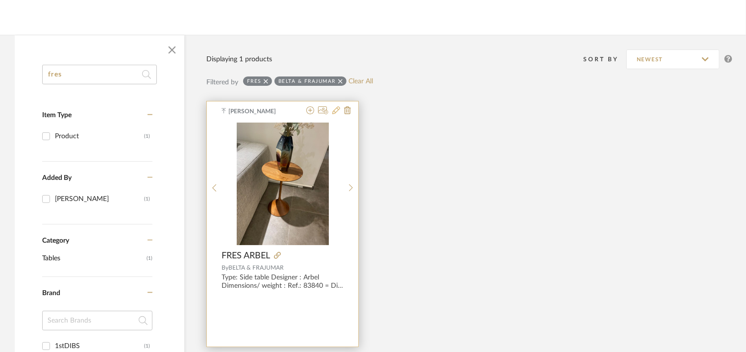
type input "fres"
click at [335, 110] on icon at bounding box center [336, 110] width 8 height 8
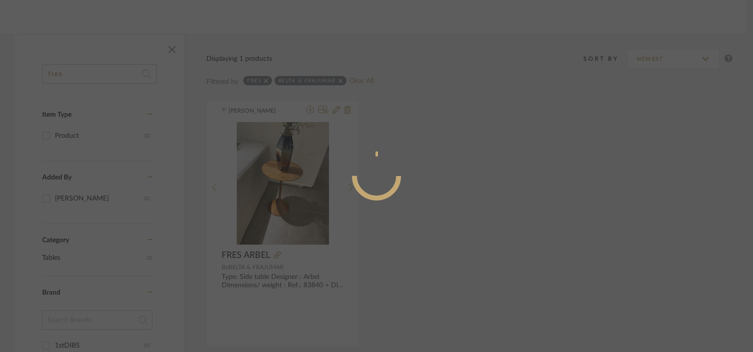
radio input "true"
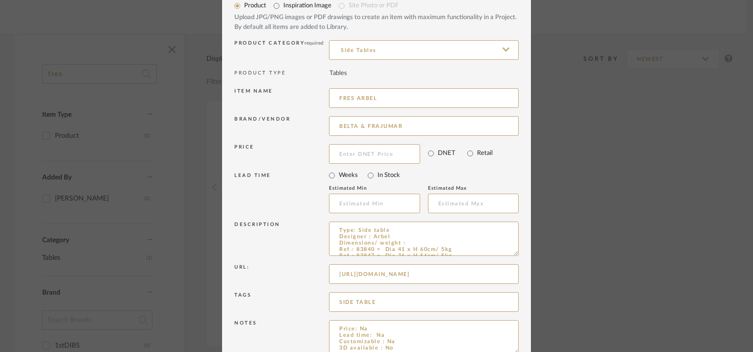
scroll to position [94, 0]
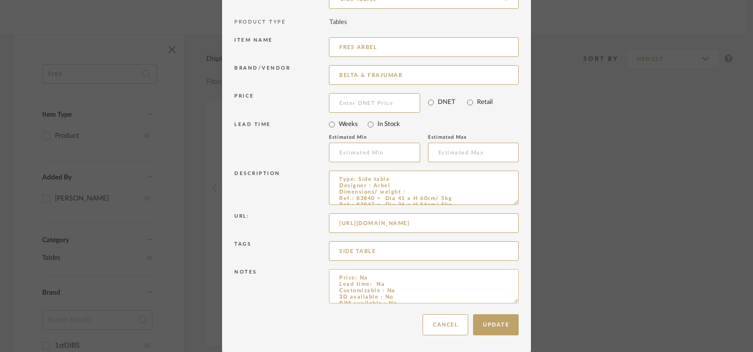
click at [363, 277] on textarea "Price: Na Lead time: Na Customizable : Na 3D available : No BIM available : No …" at bounding box center [424, 286] width 190 height 34
type textarea "Price: Na Lead time: Na Customizable : Na 3D available : No BIM available : No …"
click at [448, 324] on button "Cancel" at bounding box center [446, 324] width 46 height 21
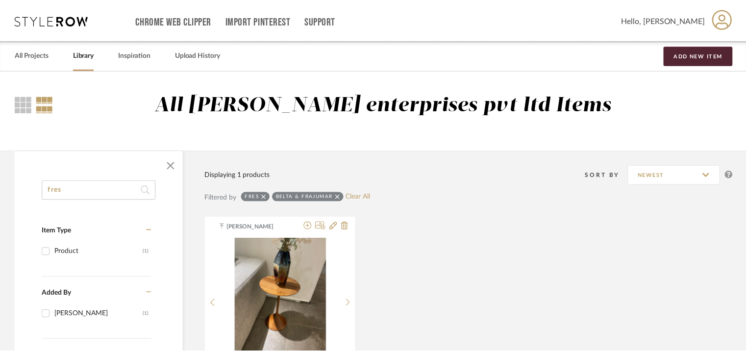
scroll to position [116, 0]
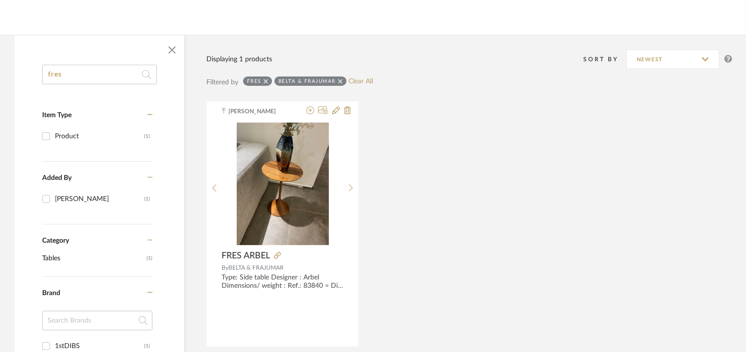
click at [266, 81] on icon at bounding box center [266, 81] width 4 height 4
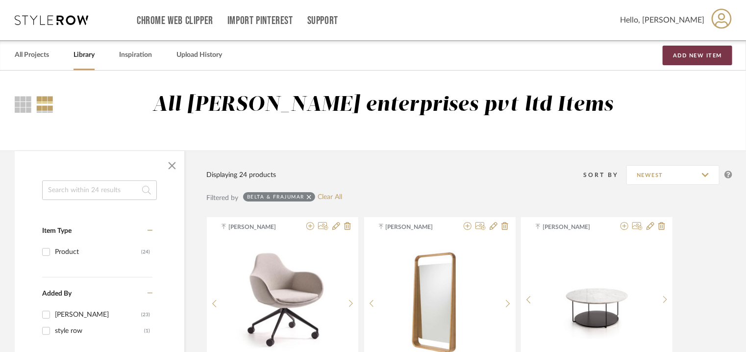
drag, startPoint x: 710, startPoint y: 49, endPoint x: 704, endPoint y: 56, distance: 9.4
click at [710, 50] on button "Add New Item" at bounding box center [698, 56] width 70 height 20
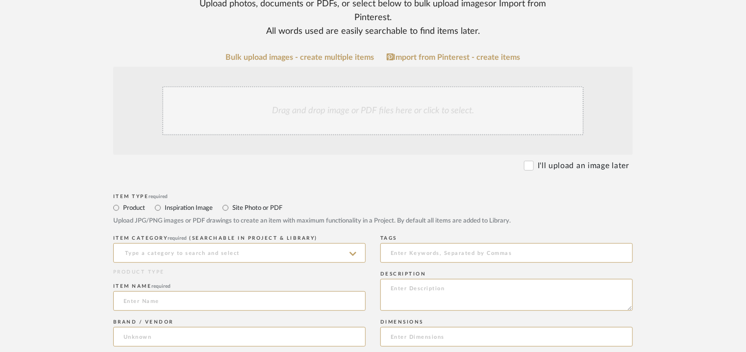
scroll to position [343, 0]
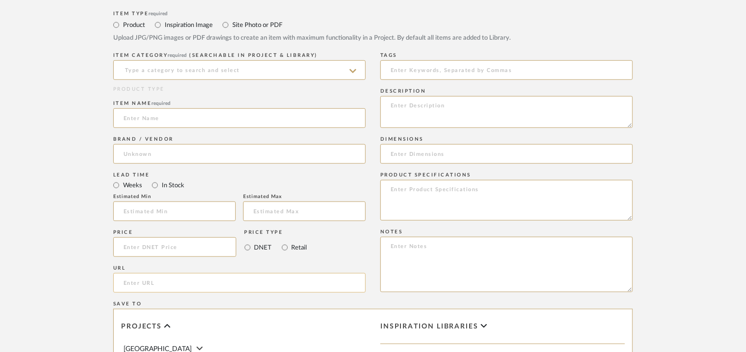
paste input "[URL][DOMAIN_NAME]"
type input "[URL][DOMAIN_NAME]"
click at [222, 64] on input at bounding box center [239, 70] width 252 height 20
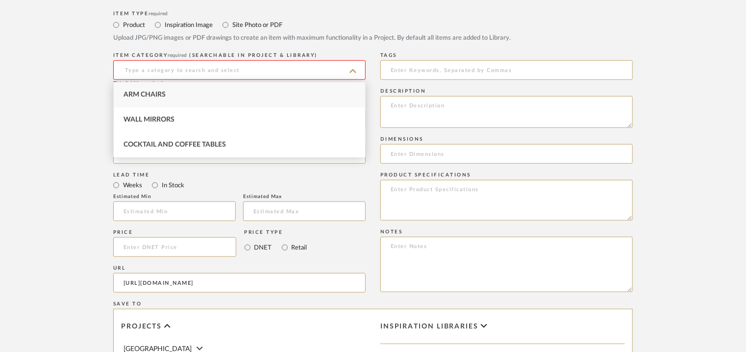
click at [223, 89] on div "Arm Chairs" at bounding box center [239, 94] width 251 height 25
type input "Arm Chairs"
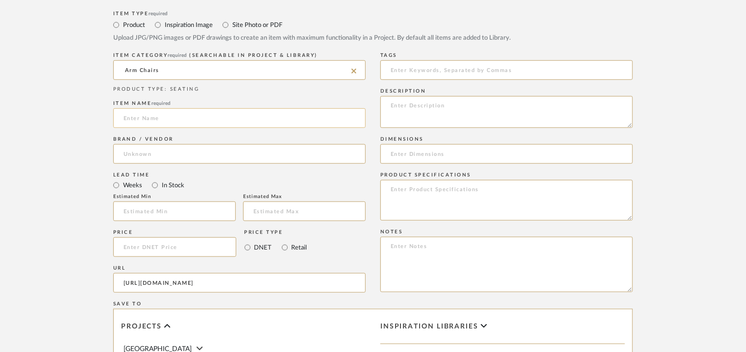
click at [137, 119] on input at bounding box center [239, 118] width 252 height 20
paste input "Contemporary armchair [PERSON_NAME]"
click at [131, 121] on input "Contemporary armchair [PERSON_NAME]" at bounding box center [239, 118] width 252 height 20
type input "CONTEMPORARY ARMCHAIR [PERSON_NAME]"
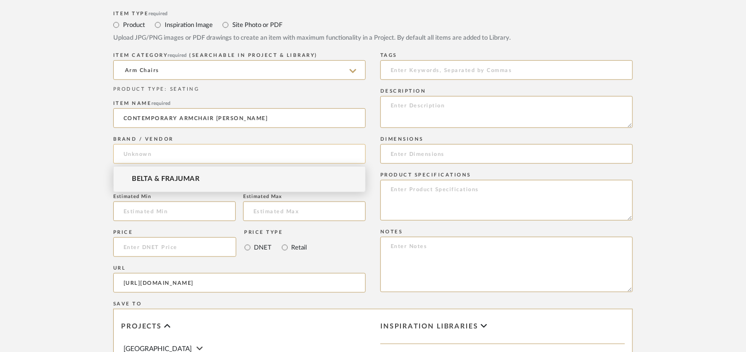
click at [122, 155] on input at bounding box center [239, 154] width 252 height 20
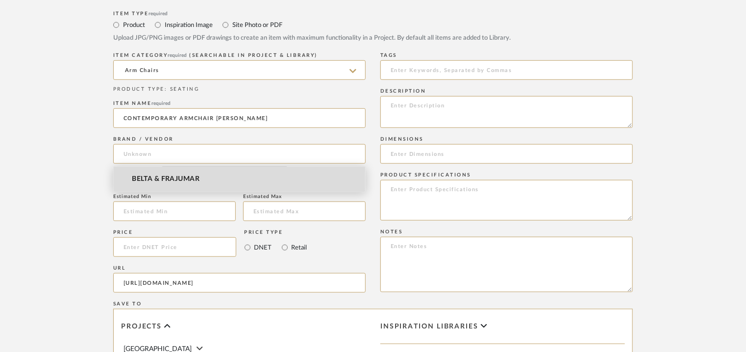
click at [139, 178] on span "BELTA & FRAJUMAR" at bounding box center [166, 179] width 68 height 8
type input "BELTA & FRAJUMAR"
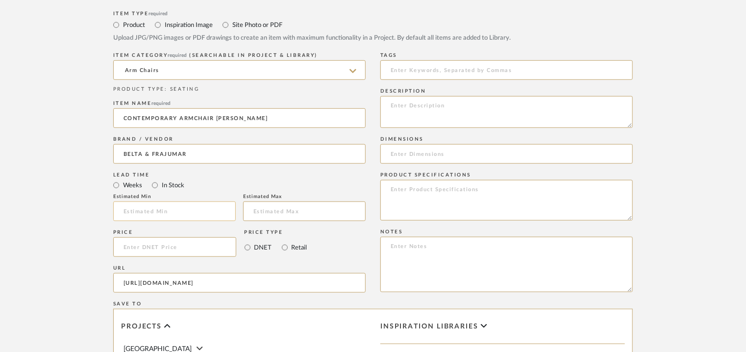
click at [146, 202] on input "text" at bounding box center [174, 211] width 123 height 20
click at [146, 206] on input at bounding box center [174, 211] width 123 height 20
type input "7"
click at [445, 66] on input at bounding box center [506, 70] width 252 height 20
type input "A"
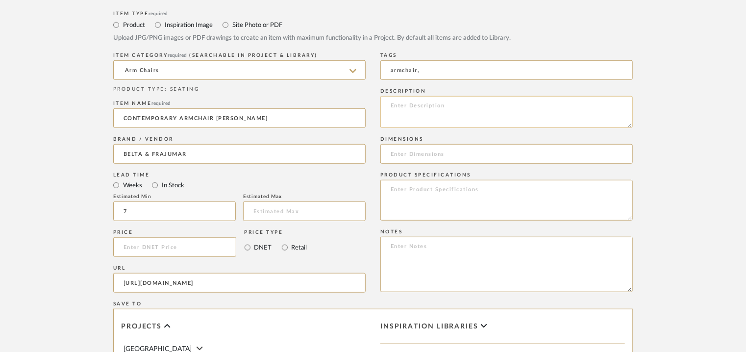
type input "armchair,"
click at [470, 107] on textarea at bounding box center [506, 112] width 252 height 32
paste textarea "Type: Armchair Designer : -- Dimensions : W 73 x D 89 x H 94cm/ SH 41cm Materia…"
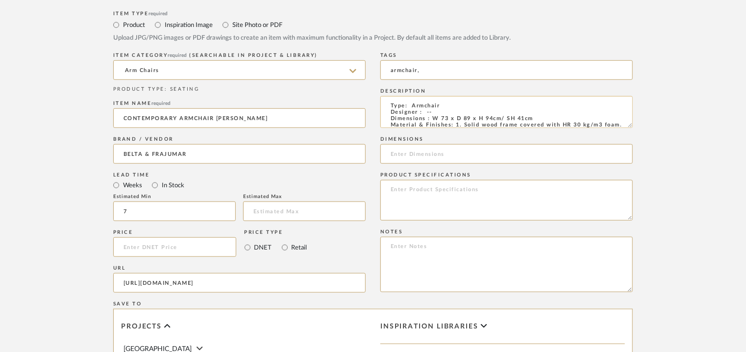
drag, startPoint x: 537, startPoint y: 118, endPoint x: 434, endPoint y: 118, distance: 102.9
click at [434, 118] on textarea "Type: Armchair Designer : -- Dimensions : W 73 x D 89 x H 94cm/ SH 41cm Materia…" at bounding box center [506, 112] width 252 height 32
type textarea "Type: Armchair Designer : -- Dimensions : W 73 x D 89 x H 94cm/ SH 41cm Materia…"
click at [425, 156] on input at bounding box center [506, 154] width 252 height 20
drag, startPoint x: 425, startPoint y: 156, endPoint x: 425, endPoint y: 147, distance: 9.3
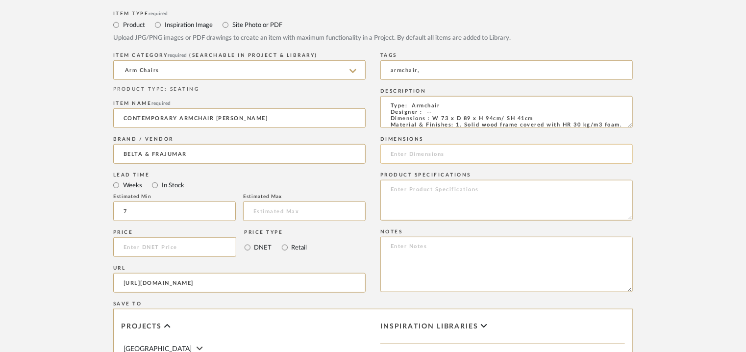
paste input "W 73 x D 89 x H 94cm/ SH 41cm"
type input "W 73 x D 89 x H 94cm/ SH 41cm"
paste textarea "Price: Na Lead time: 45days Customizable : Na 3D available : No BIM available :…"
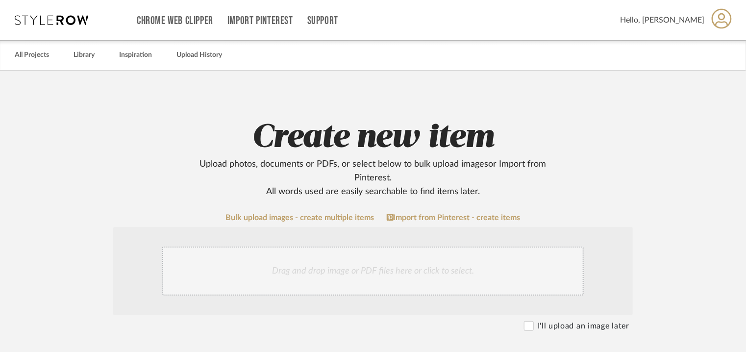
type textarea "Price: Na Lead time: 45days Customizable : Na 3D available : No BIM available :…"
click at [353, 275] on div "Drag and drop image or PDF files here or click to select." at bounding box center [373, 271] width 422 height 49
click at [343, 266] on div "Drag and drop image or PDF files here or click to select." at bounding box center [373, 271] width 422 height 49
click at [333, 266] on div "Drag and drop image or PDF files here or click to select." at bounding box center [373, 271] width 422 height 49
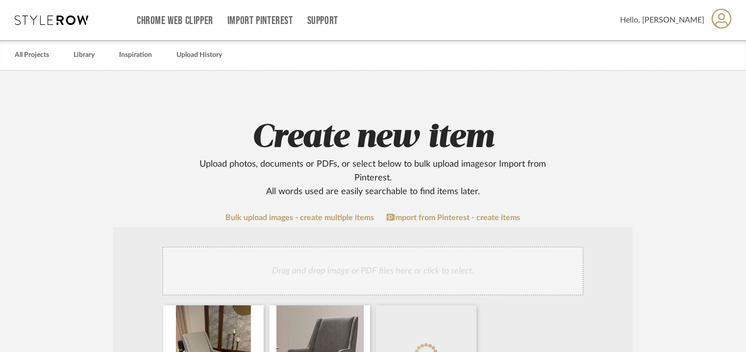
click at [333, 260] on div "Drag and drop image or PDF files here or click to select." at bounding box center [373, 271] width 422 height 49
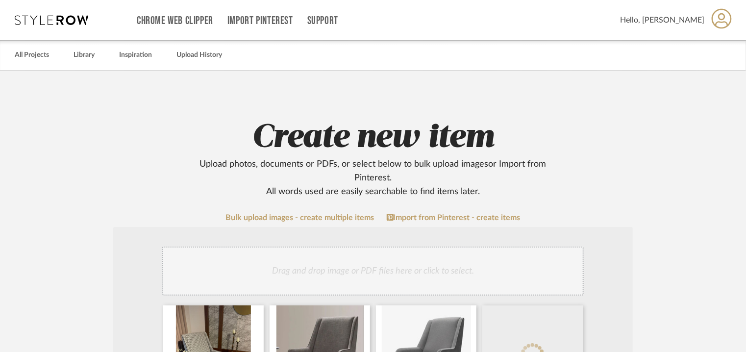
click at [354, 271] on div "Drag and drop image or PDF files here or click to select." at bounding box center [373, 271] width 422 height 49
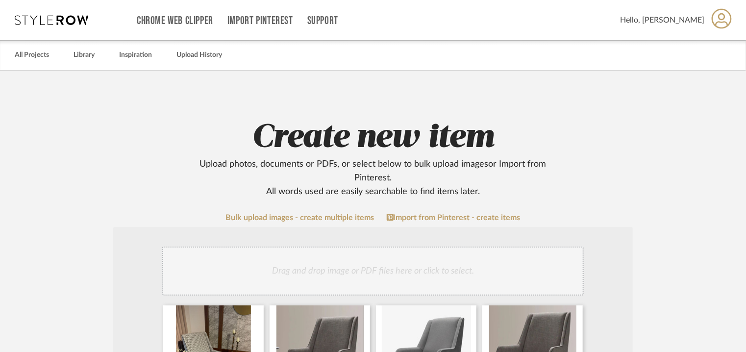
click at [438, 262] on div "Drag and drop image or PDF files here or click to select." at bounding box center [373, 271] width 422 height 49
click at [412, 259] on div "Drag and drop image or PDF files here or click to select." at bounding box center [373, 271] width 422 height 49
click at [426, 269] on div "Drag and drop image or PDF files here or click to select." at bounding box center [373, 271] width 422 height 49
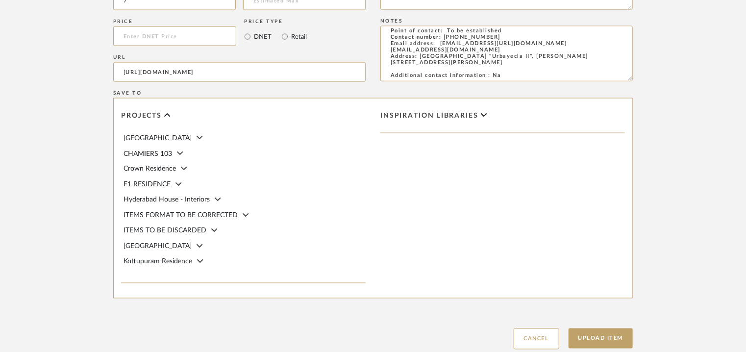
scroll to position [829, 0]
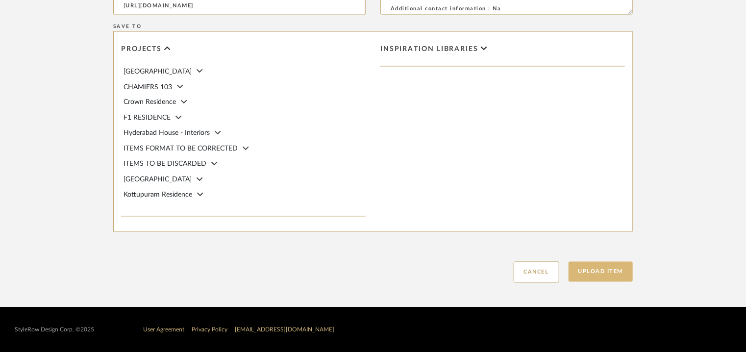
click at [614, 271] on button "Upload Item" at bounding box center [601, 272] width 65 height 20
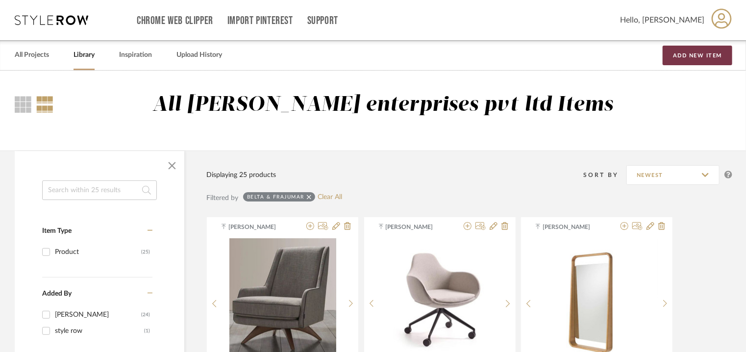
click at [702, 51] on button "Add New Item" at bounding box center [698, 56] width 70 height 20
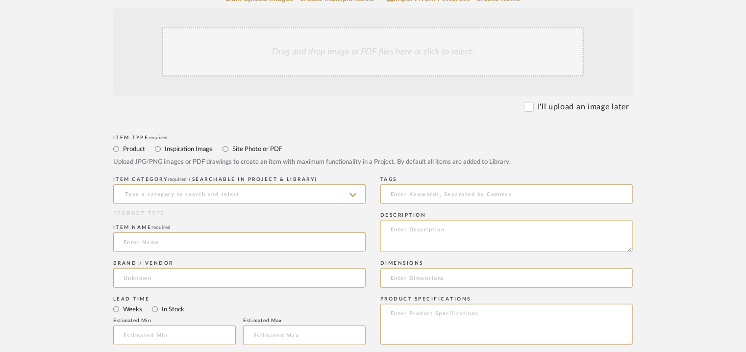
scroll to position [245, 0]
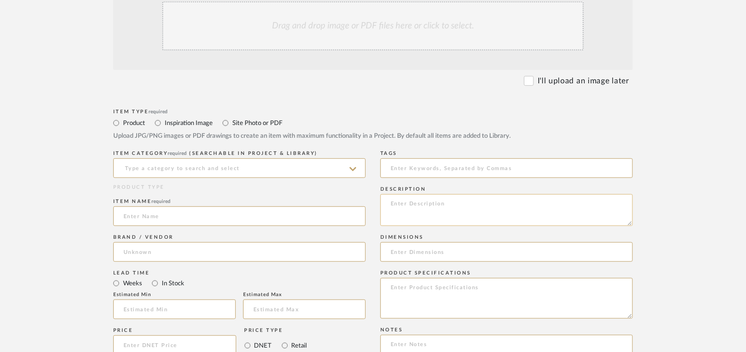
paste textarea "Type: Armchair Designer : [PERSON_NAME] Dimensions : W 75 x D 70 x H 80cm/ Seat…"
type textarea "Type: Armchair Designer : [PERSON_NAME] Dimensions : W 75 x D 70 x H 80cm/ Seat…"
click at [269, 164] on input at bounding box center [239, 168] width 252 height 20
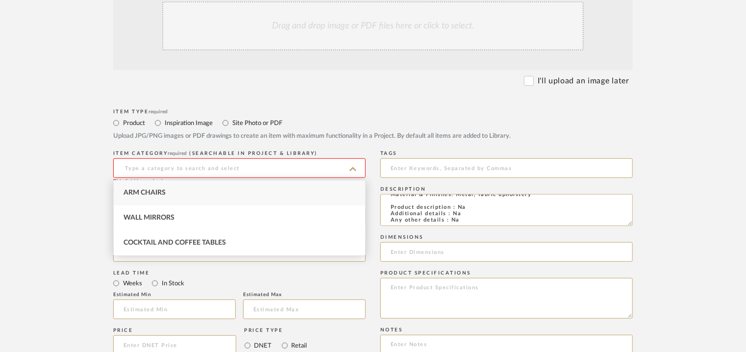
click at [216, 184] on div "Arm Chairs" at bounding box center [239, 192] width 251 height 25
type input "Arm Chairs"
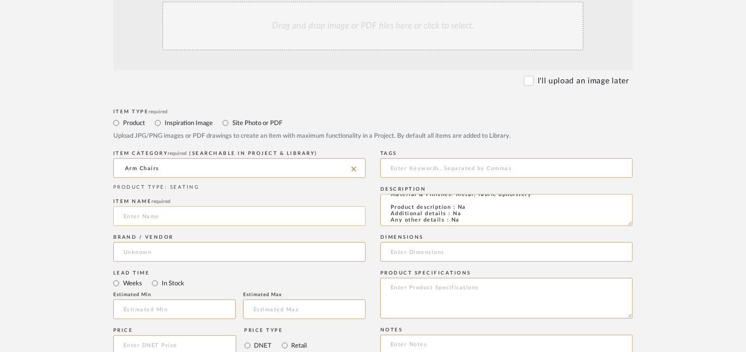
click at [204, 216] on input at bounding box center [239, 216] width 252 height 20
type input "MILORD"
click at [156, 252] on input at bounding box center [239, 252] width 252 height 20
click at [162, 273] on span "BELTA & FRAJUMAR" at bounding box center [166, 277] width 68 height 8
type input "BELTA & FRAJUMAR"
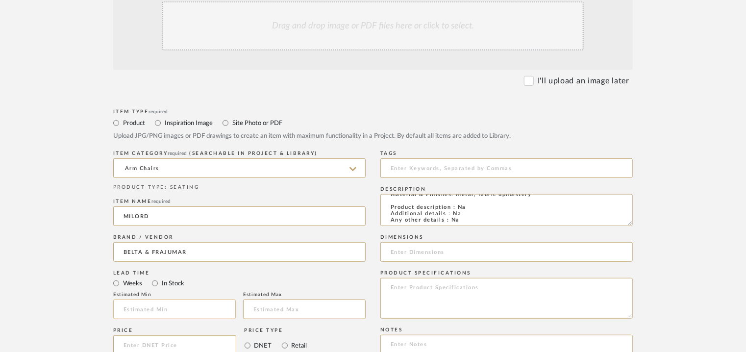
click at [173, 308] on input "text" at bounding box center [174, 310] width 123 height 20
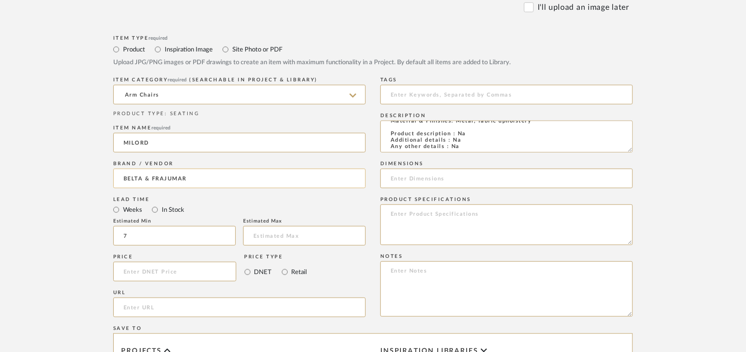
scroll to position [343, 0]
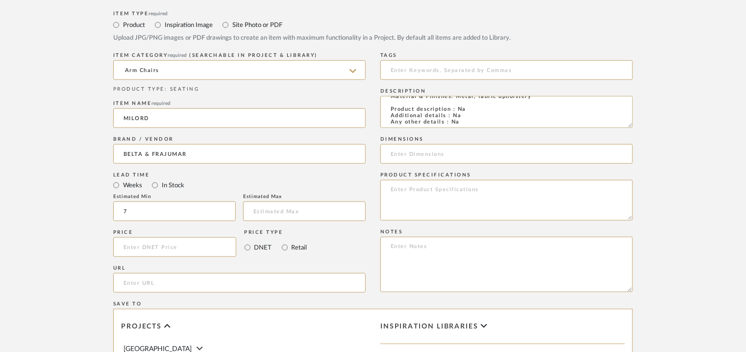
type input "7"
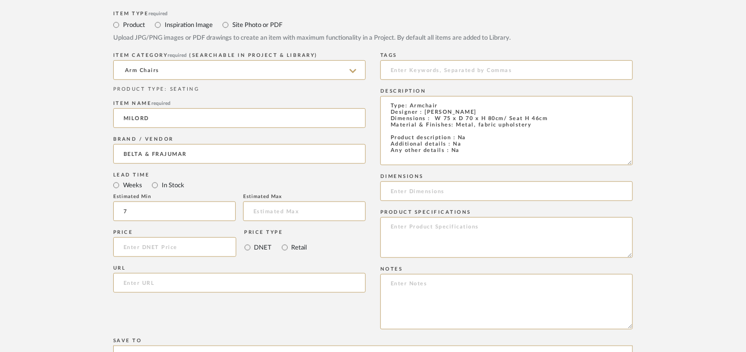
drag, startPoint x: 628, startPoint y: 127, endPoint x: 639, endPoint y: 164, distance: 38.5
click at [639, 164] on form "Bulk upload images - create multiple items Import from Pinterest - create items…" at bounding box center [373, 233] width 625 height 727
paste textarea "Price: Na Lead time: 45days Customizable : Na 3D available : No BIM available :…"
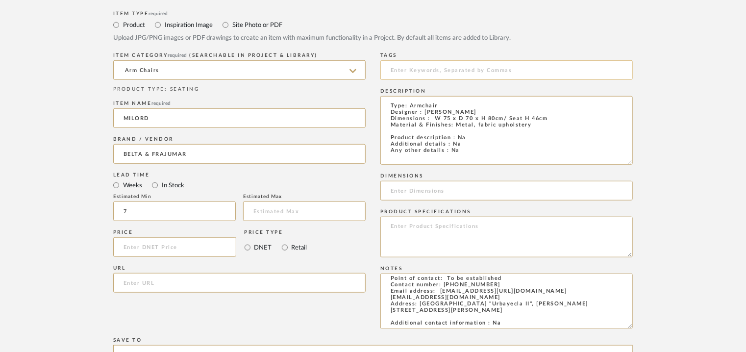
type textarea "Price: Na Lead time: 45days Customizable : Na 3D available : No BIM available :…"
click at [424, 71] on input at bounding box center [506, 70] width 252 height 20
type input "A"
type input "armchair,"
drag, startPoint x: 527, startPoint y: 118, endPoint x: 433, endPoint y: 121, distance: 93.7
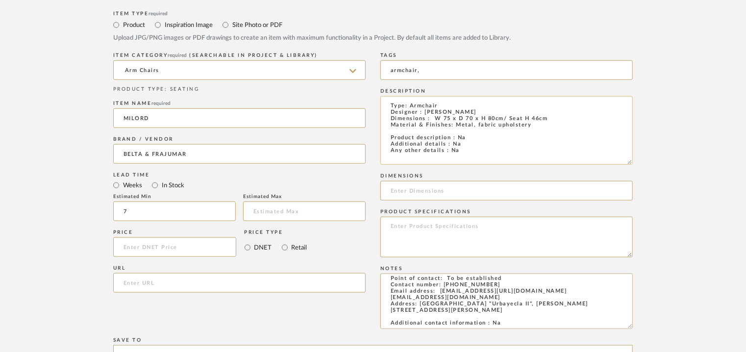
click at [433, 121] on textarea "Type: Armchair Designer : [PERSON_NAME] Dimensions : W 75 x D 70 x H 80cm/ Seat…" at bounding box center [506, 130] width 252 height 69
click at [424, 191] on input at bounding box center [506, 191] width 252 height 20
paste input "W 75 x D 70 x H 80cm/ Seat H 46cm"
type input "W 75 x D 70 x H 80cm/ Seat H 46cm"
click at [139, 281] on input "url" at bounding box center [239, 283] width 252 height 20
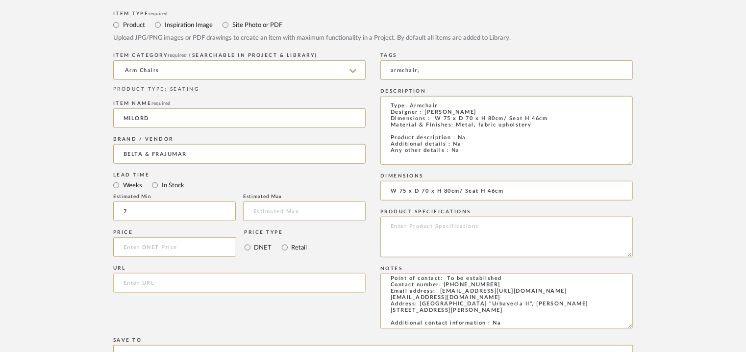
paste input "[URL][DOMAIN_NAME]"
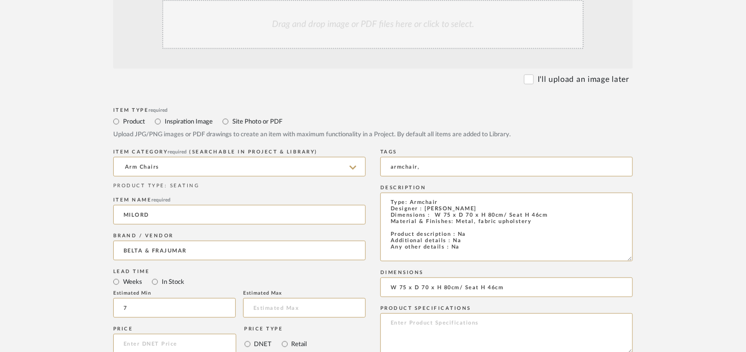
scroll to position [245, 0]
type input "[URL][DOMAIN_NAME]"
click at [351, 25] on div "Drag and drop image or PDF files here or click to select." at bounding box center [373, 25] width 422 height 49
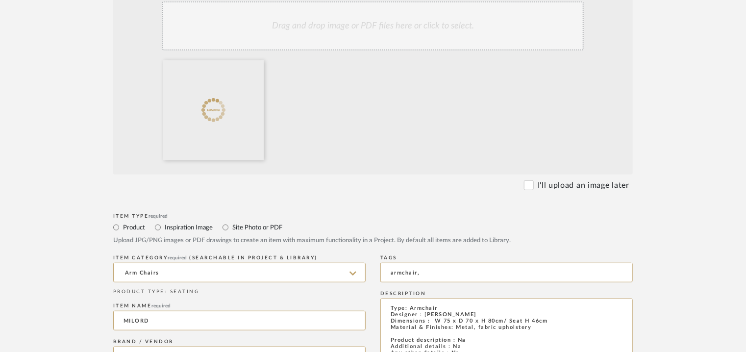
click at [370, 26] on div "Drag and drop image or PDF files here or click to select." at bounding box center [373, 25] width 422 height 49
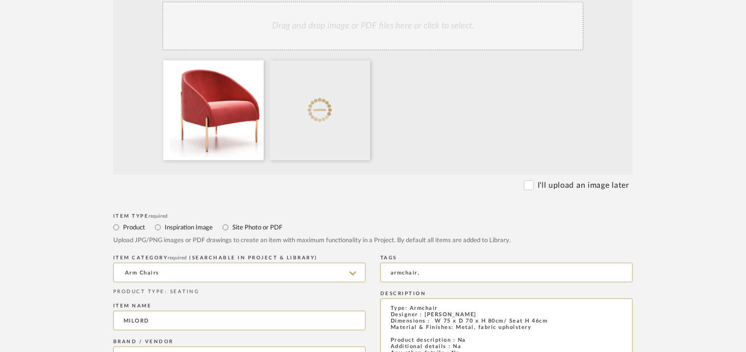
click at [382, 29] on div "Drag and drop image or PDF files here or click to select." at bounding box center [373, 25] width 422 height 49
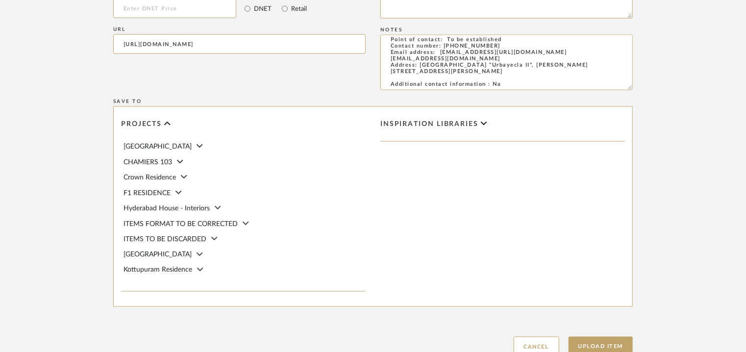
scroll to position [0, 31]
drag, startPoint x: 122, startPoint y: 44, endPoint x: 730, endPoint y: 68, distance: 609.3
paste input "[URL][DOMAIN_NAME]"
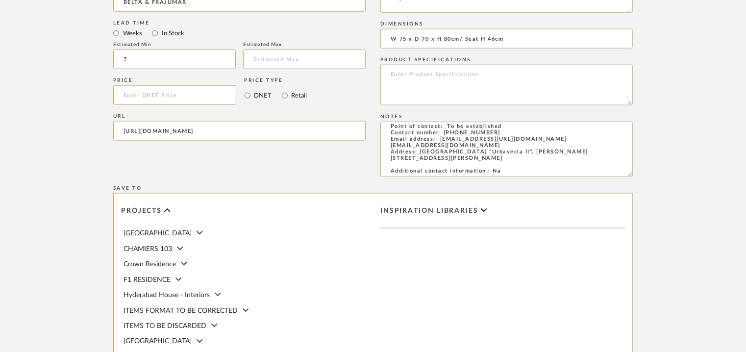
scroll to position [762, 0]
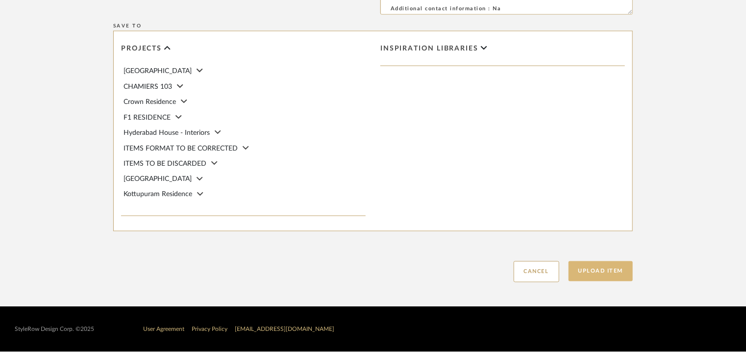
type input "[URL][DOMAIN_NAME]"
click at [602, 276] on button "Upload Item" at bounding box center [601, 271] width 65 height 20
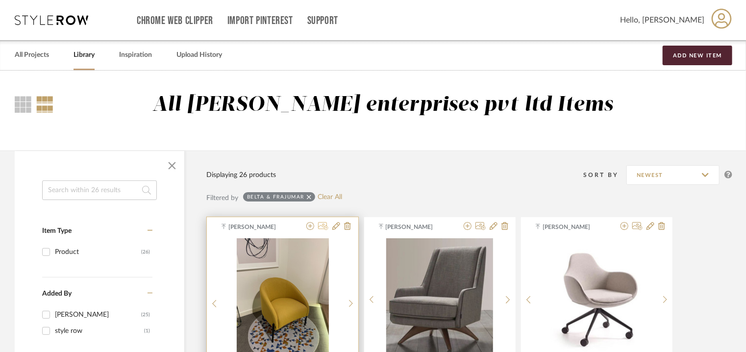
click at [324, 225] on icon at bounding box center [323, 226] width 10 height 8
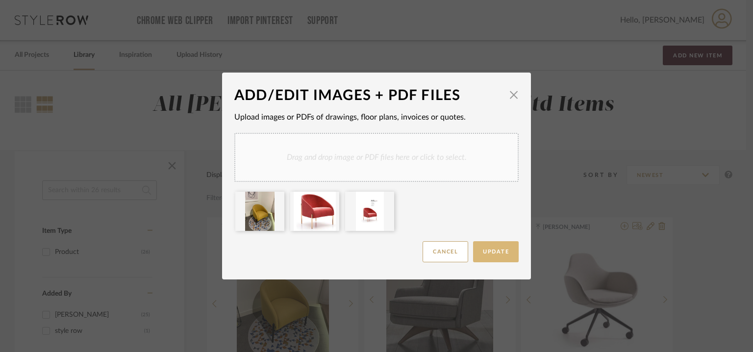
click at [500, 255] on button "Update" at bounding box center [496, 251] width 46 height 21
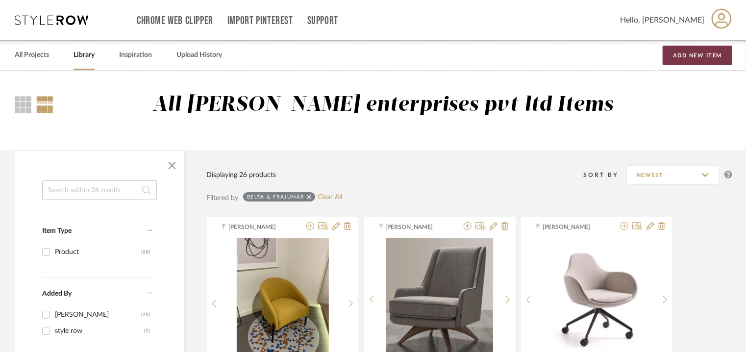
click at [694, 51] on button "Add New Item" at bounding box center [698, 56] width 70 height 20
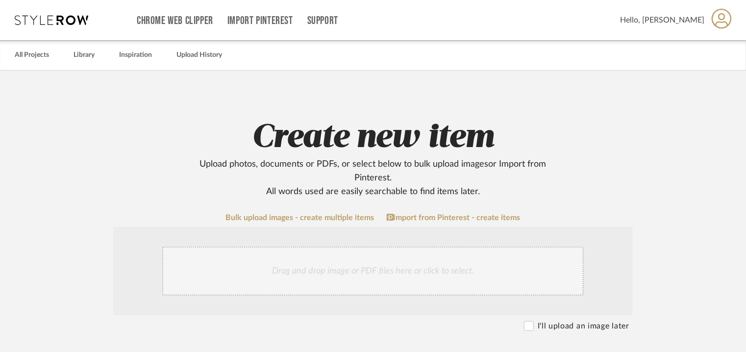
click at [344, 258] on div "Drag and drop image or PDF files here or click to select." at bounding box center [373, 271] width 422 height 49
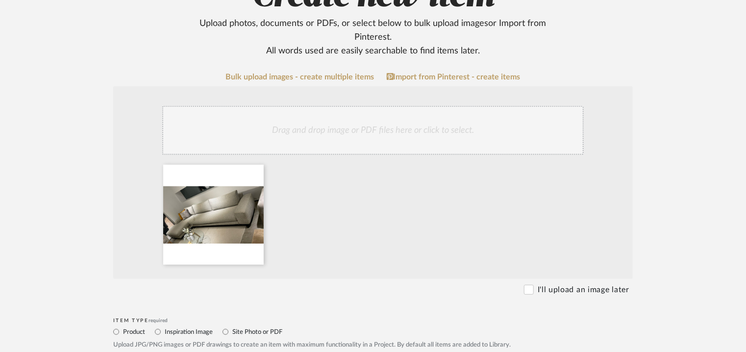
scroll to position [147, 0]
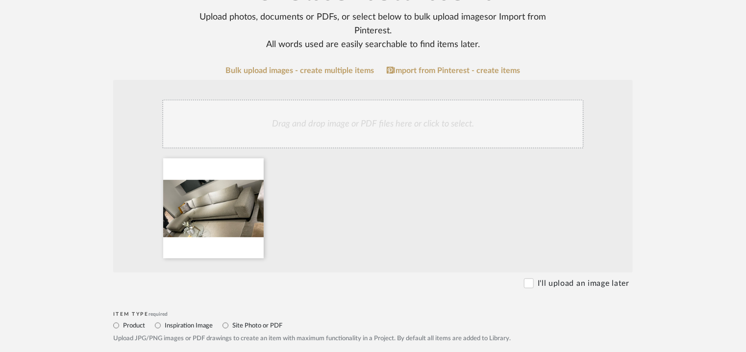
click at [352, 128] on div "Drag and drop image or PDF files here or click to select." at bounding box center [373, 124] width 422 height 49
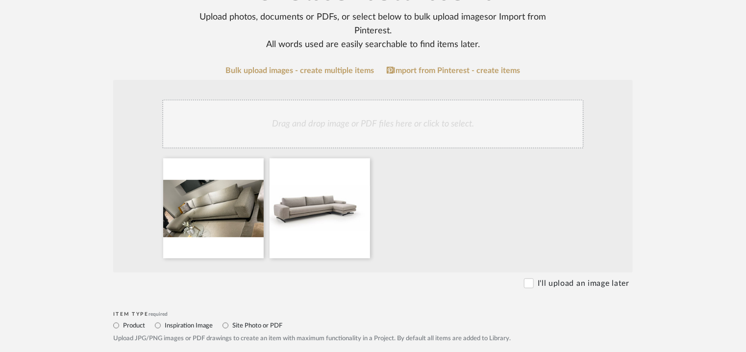
click at [335, 128] on div "Drag and drop image or PDF files here or click to select." at bounding box center [373, 124] width 422 height 49
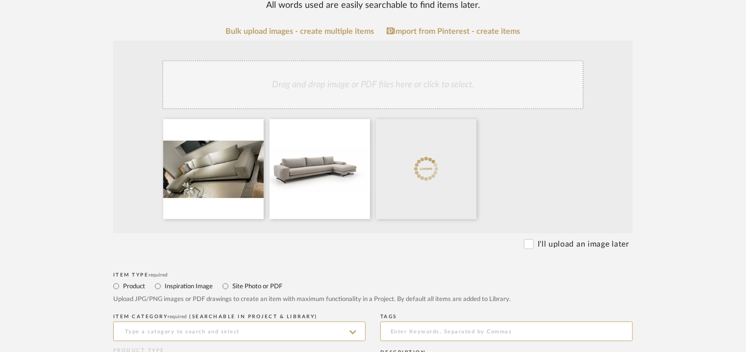
scroll to position [294, 0]
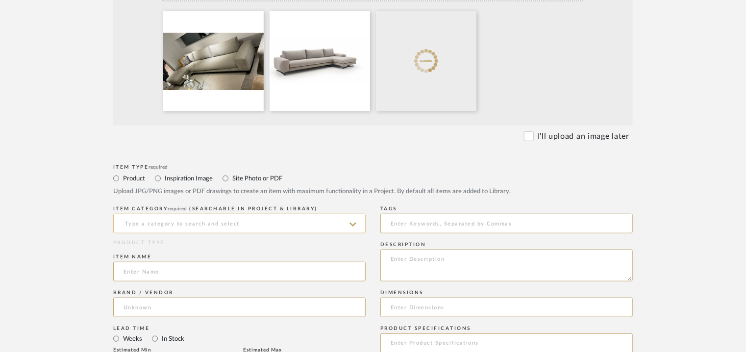
click at [262, 220] on input at bounding box center [239, 224] width 252 height 20
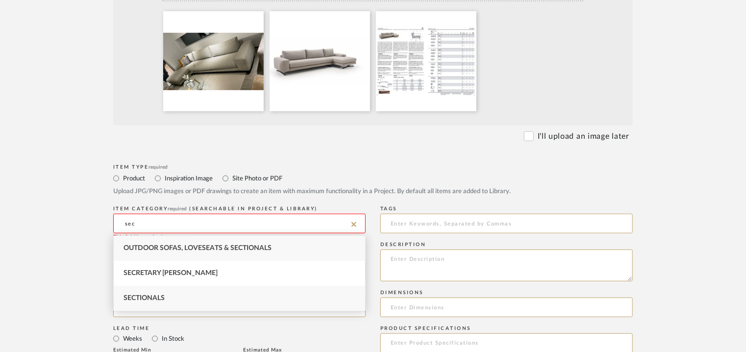
click at [219, 287] on div "Sectionals" at bounding box center [239, 298] width 251 height 25
type input "Sectionals"
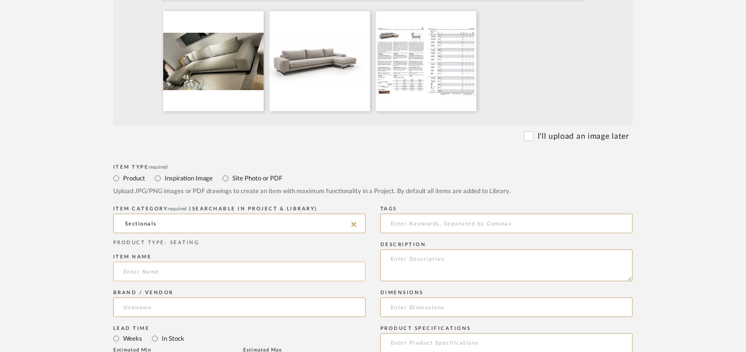
click at [225, 271] on input at bounding box center [239, 272] width 252 height 20
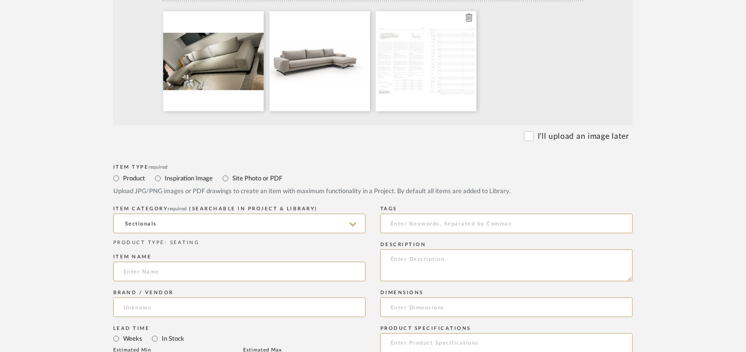
click at [416, 53] on div at bounding box center [426, 61] width 100 height 100
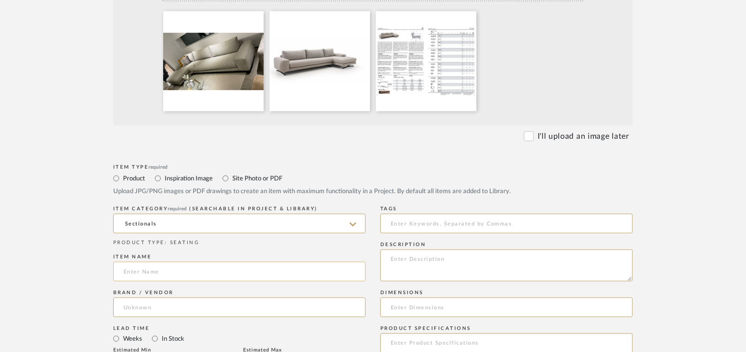
click at [175, 274] on input at bounding box center [239, 272] width 252 height 20
type input "NUDO"
click at [181, 302] on input at bounding box center [239, 308] width 252 height 20
click at [179, 332] on span "BELTA & FRAJUMAR" at bounding box center [166, 332] width 68 height 8
type input "BELTA & FRAJUMAR"
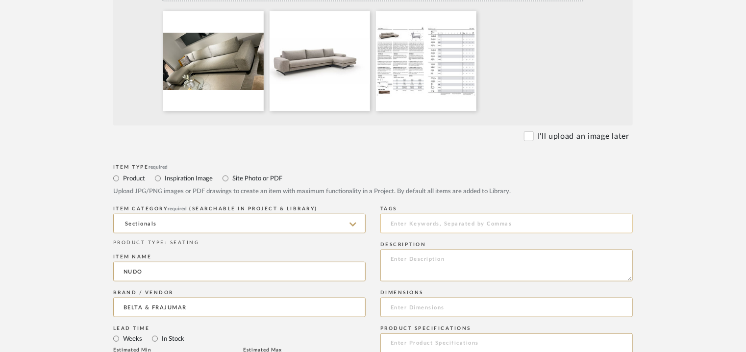
click at [417, 226] on input at bounding box center [506, 224] width 252 height 20
type input "sofa, sectionals,"
click at [551, 249] on div "Description" at bounding box center [506, 263] width 252 height 48
paste textarea "Type: Sofa - Nudo Designer : [PERSON_NAME] Dimensions : D 100 x H 81cm/ SH 43cm…"
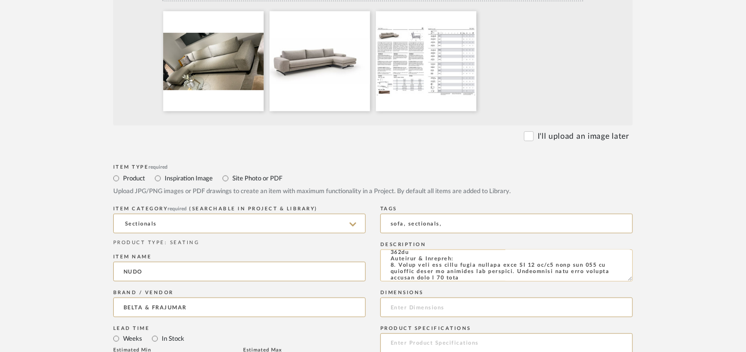
scroll to position [50, 0]
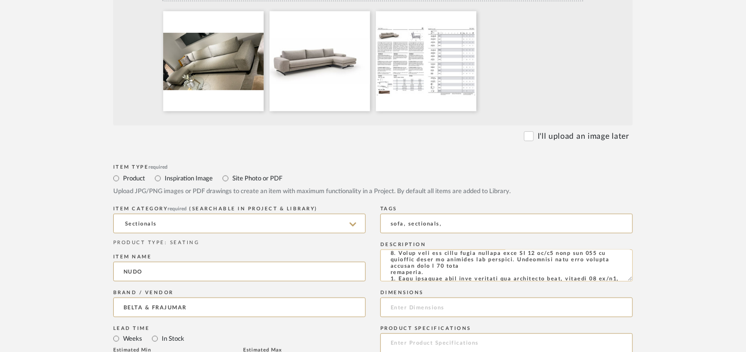
drag, startPoint x: 435, startPoint y: 272, endPoint x: 441, endPoint y: 275, distance: 6.8
click at [441, 275] on textarea at bounding box center [506, 266] width 252 height 32
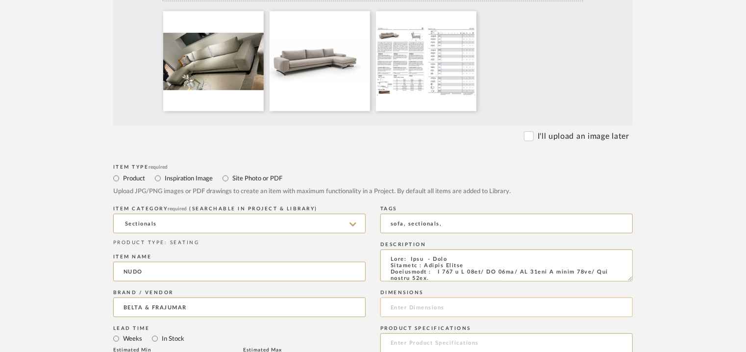
type textarea "Type: Sofa - Nudo Designer : [PERSON_NAME] Dimensions : D 100 x H 81cm/ SH 43cm…"
click at [399, 306] on input at bounding box center [506, 308] width 252 height 20
paste input "D 100 x H 81cm/ SH 43cm/ AH 53cmx A width 30cm/ Arm length 58cm. The widths var…"
type input "D 100 x H 81cm/ SH 43cm/ AH 53cmx A width 30cm/ Arm length 58cm. The widths var…"
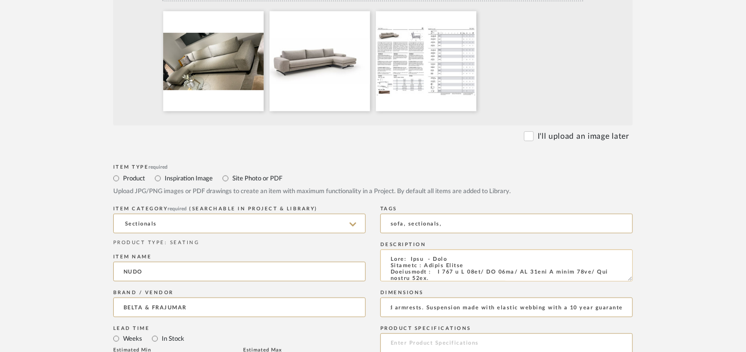
scroll to position [0, 0]
click at [437, 272] on textarea at bounding box center [506, 266] width 252 height 32
type textarea "Type: Sofa - Nudo Designer : [PERSON_NAME] Dimensions : D 100 x H 81cm/ SH 43cm…"
click at [392, 305] on input "D 100 x H 81cm/ SH 43cm/ AH 53cmx A width 30cm/ Arm length 58cm. The widths var…" at bounding box center [506, 308] width 252 height 20
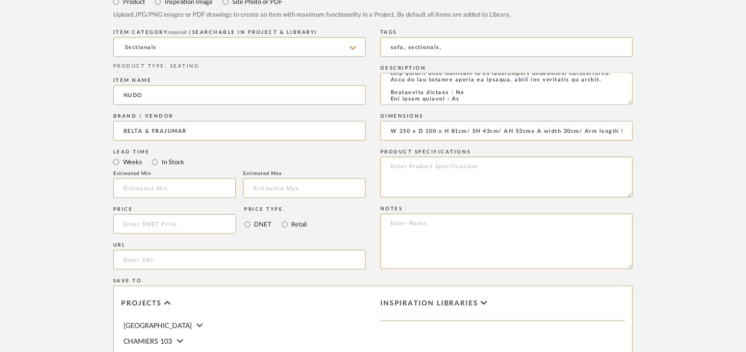
scroll to position [637, 0]
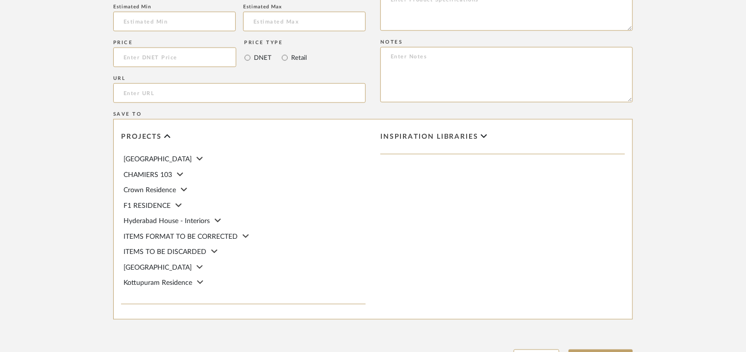
type input "W 250 x D 100 x H 81cm/ SH 43cm/ AH 53cmx A width 30cm/ Arm length 58cm. The wi…"
click at [552, 77] on textarea at bounding box center [506, 74] width 252 height 55
paste textarea "Price: Na Lead time: 45days Customizable : Na 3D available : No BIM available :…"
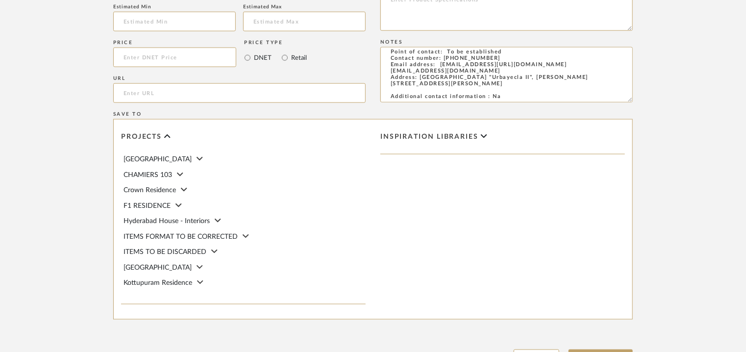
type textarea "Price: Na Lead time: 45days Customizable : Na 3D available : No BIM available :…"
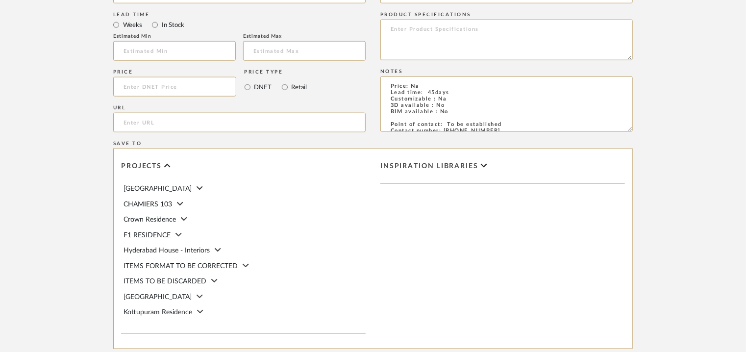
drag, startPoint x: 441, startPoint y: 79, endPoint x: 286, endPoint y: 1, distance: 173.4
click at [286, 1] on div "Item Type required Product Inspiration Image Site Photo or PDF Upload JPG/PNG i…" at bounding box center [373, 124] width 520 height 552
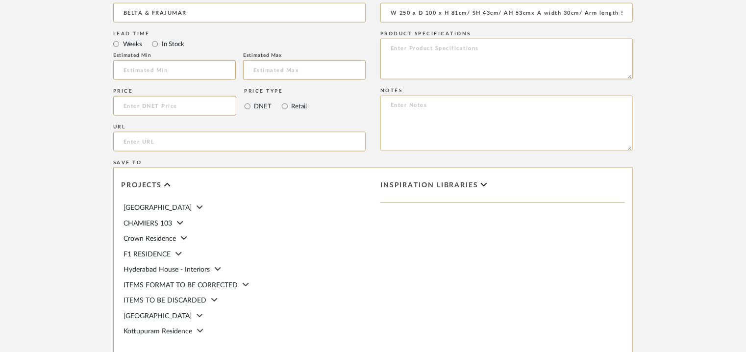
paste textarea "Price: Euro2,029.17 Lead time: 45days Customizable : Na 3D available : No BIM a…"
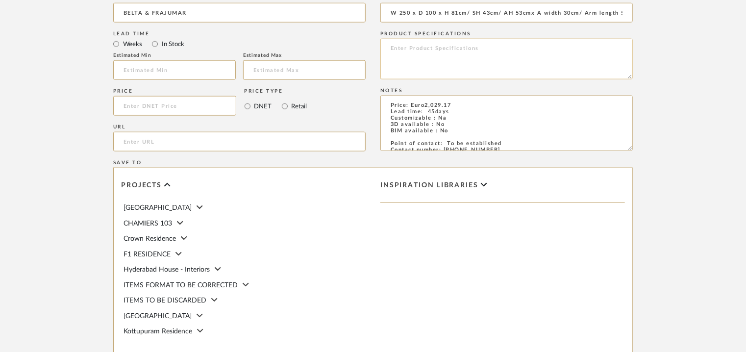
scroll to position [393, 0]
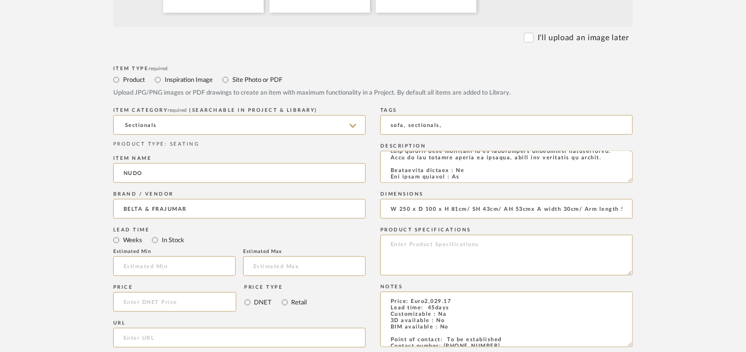
type textarea "Price: Euro2,029.17 Lead time: 45days Customizable : Na 3D available : No BIM a…"
click at [130, 340] on input "url" at bounding box center [239, 338] width 252 height 20
paste input "[URL][DOMAIN_NAME]"
type input "[URL][DOMAIN_NAME]"
click at [158, 265] on input "text" at bounding box center [174, 266] width 123 height 20
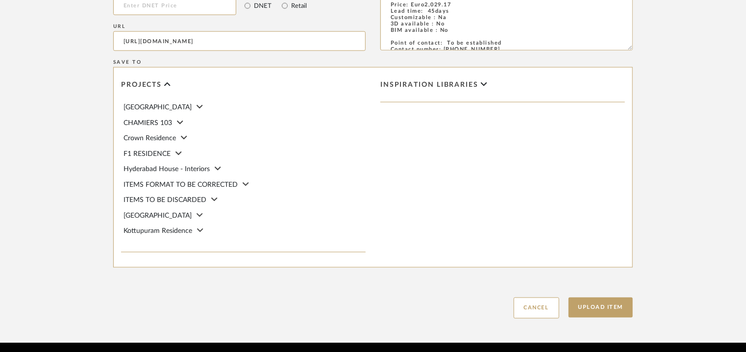
scroll to position [726, 0]
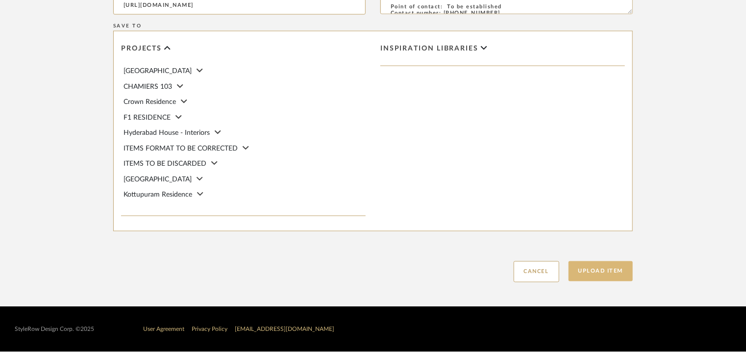
type input "7"
click at [596, 267] on button "Upload Item" at bounding box center [601, 271] width 65 height 20
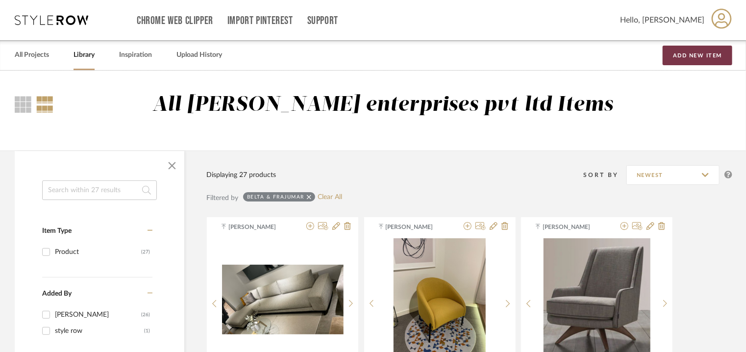
click at [698, 54] on button "Add New Item" at bounding box center [698, 56] width 70 height 20
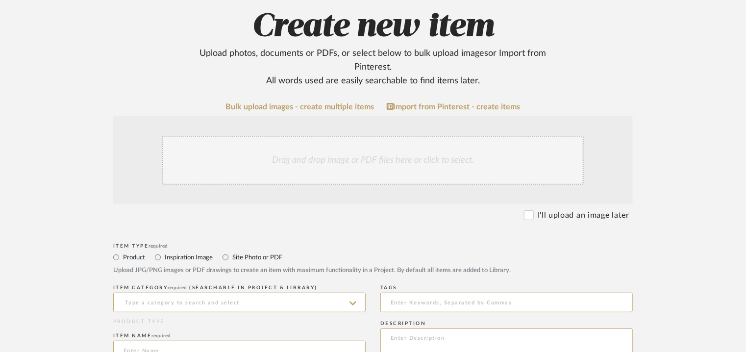
scroll to position [245, 0]
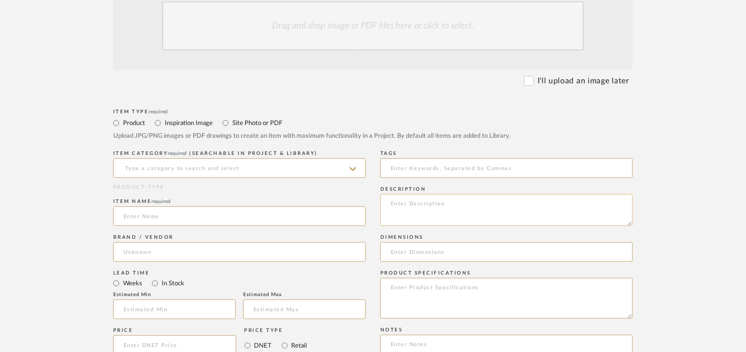
click at [436, 205] on textarea at bounding box center [506, 210] width 252 height 32
paste textarea "[URL][DOMAIN_NAME]"
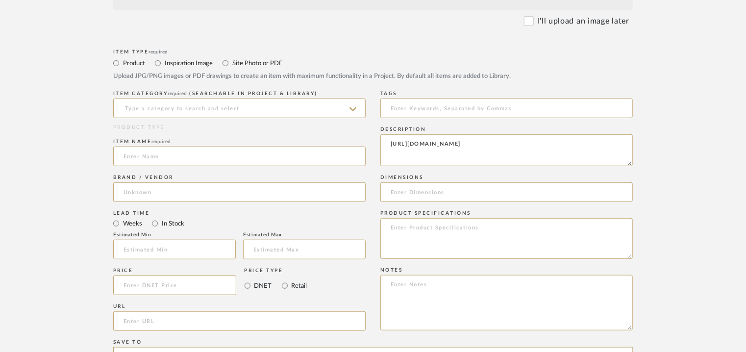
scroll to position [392, 0]
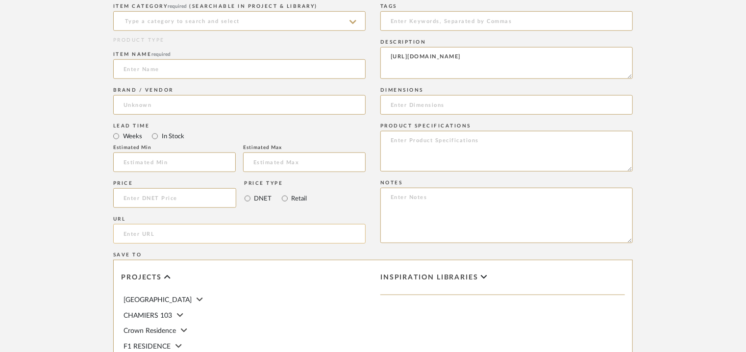
type textarea "[URL][DOMAIN_NAME]"
paste input "[URL][DOMAIN_NAME]"
type input "[URL][DOMAIN_NAME]"
click at [421, 69] on textarea "[URL][DOMAIN_NAME]" at bounding box center [506, 63] width 252 height 32
drag, startPoint x: 581, startPoint y: 59, endPoint x: 369, endPoint y: 54, distance: 211.8
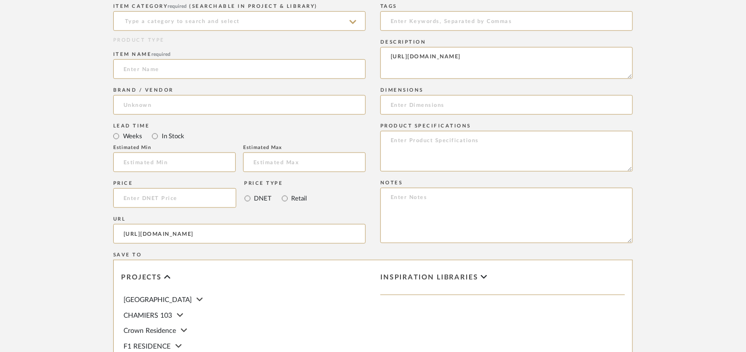
click at [282, 59] on div "Item Type required Product Inspiration Image Site Photo or PDF Upload JPG/PNG i…" at bounding box center [373, 235] width 520 height 552
paste textarea "Type: Armchair - Tery Designer : Arbel Dimensions : W 56 x D 58 x H 86 x SH 47/…"
type textarea "Type: Armchair - Tery Designer : Arbel Dimensions : W 56 x D 58 x H 86 x SH 47/…"
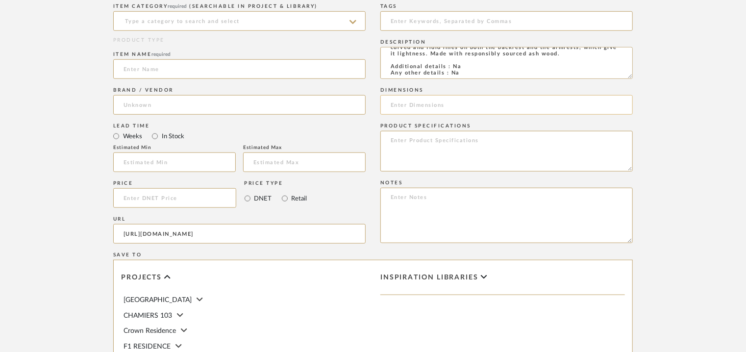
click at [425, 107] on input at bounding box center [506, 105] width 252 height 20
paste input "W 56 x D 58 x H 86 x SH 47/ Arm Ht 68/ Arm length 50cm"
type input "W 56 x D 58 x H 86 x SH 47/ Arm Ht 68/ Arm length 50cm"
click at [406, 204] on textarea at bounding box center [506, 215] width 252 height 55
paste textarea "Price: Euro721.16 Lead time: 45days Customizable : Na 3D available : No BIM ava…"
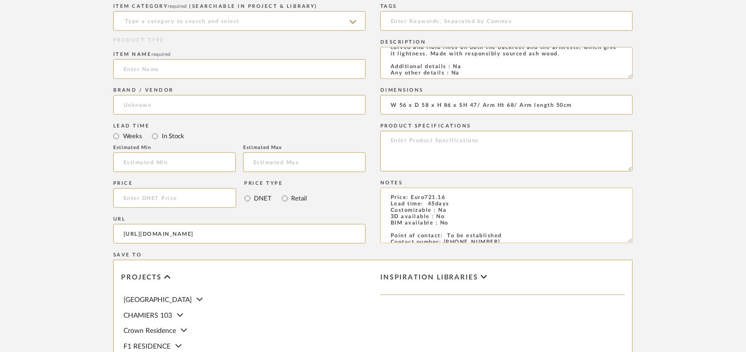
scroll to position [44, 0]
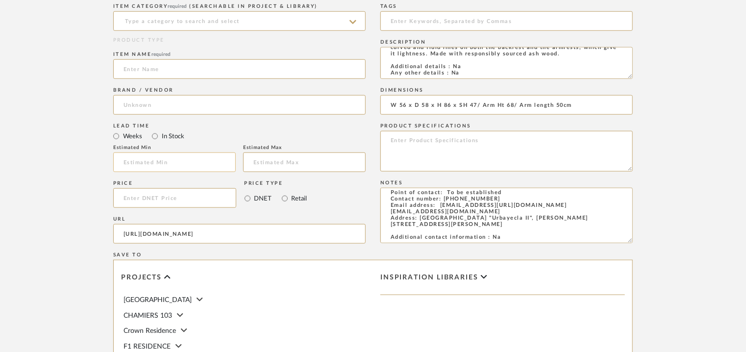
type textarea "Price: Euro721.16 Lead time: 45days Customizable : Na 3D available : No BIM ava…"
click at [165, 167] on input "text" at bounding box center [174, 162] width 123 height 20
type input "7"
click at [177, 104] on input at bounding box center [239, 105] width 252 height 20
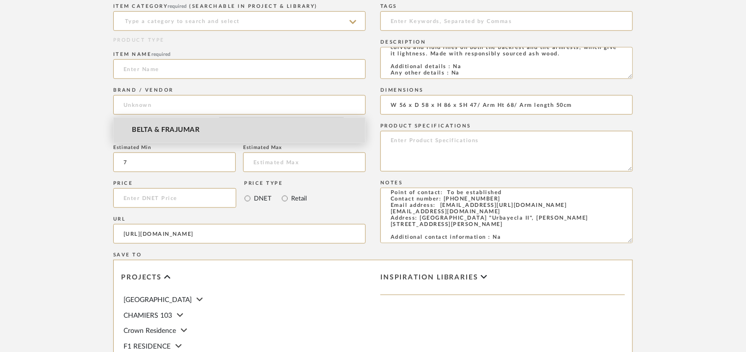
click at [169, 140] on mat-option "BELTA & FRAJUMAR" at bounding box center [239, 130] width 251 height 25
type input "BELTA & FRAJUMAR"
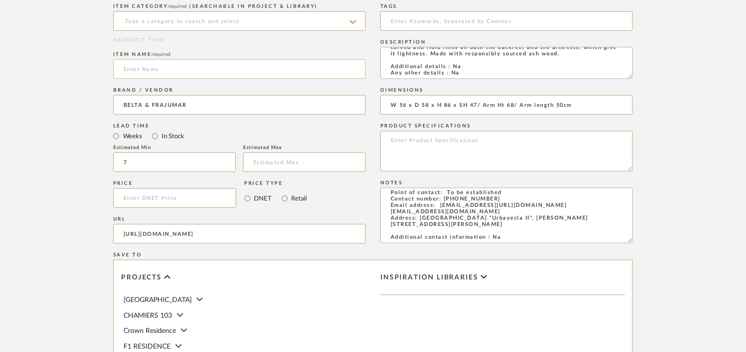
click at [182, 65] on input at bounding box center [239, 69] width 252 height 20
type input "t"
type input "TERY"
click at [173, 24] on input at bounding box center [239, 21] width 252 height 20
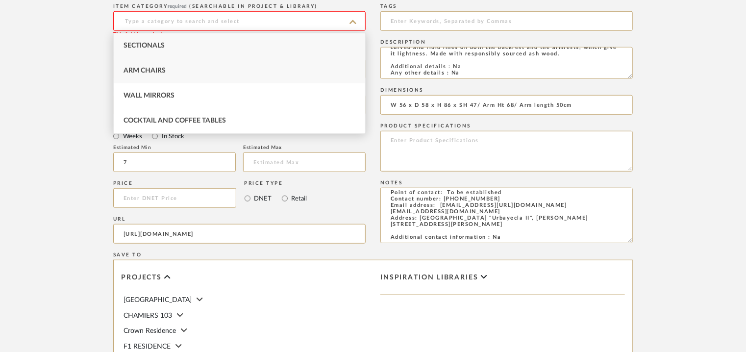
click at [171, 69] on div "Arm Chairs" at bounding box center [239, 70] width 251 height 25
type input "Arm Chairs"
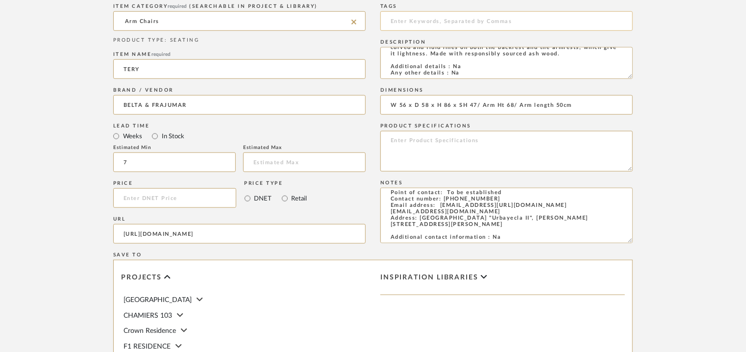
click at [435, 23] on input at bounding box center [506, 21] width 252 height 20
type input "A"
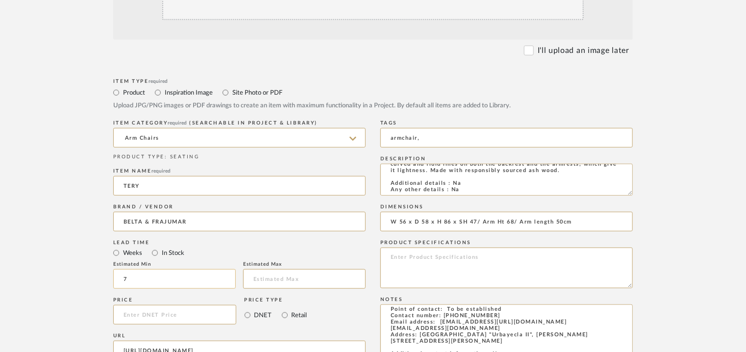
scroll to position [245, 0]
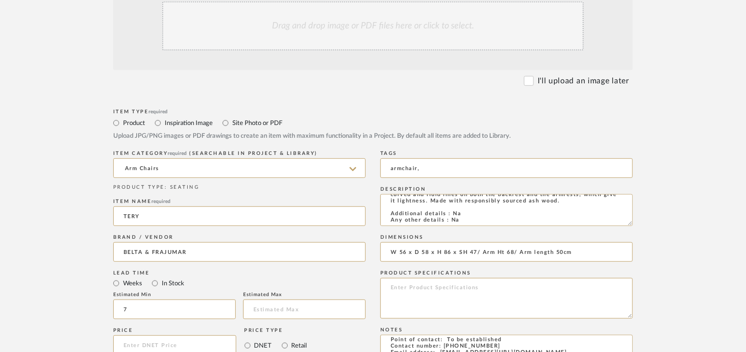
type input "armchair,"
click at [375, 16] on div "Drag and drop image or PDF files here or click to select." at bounding box center [373, 25] width 422 height 49
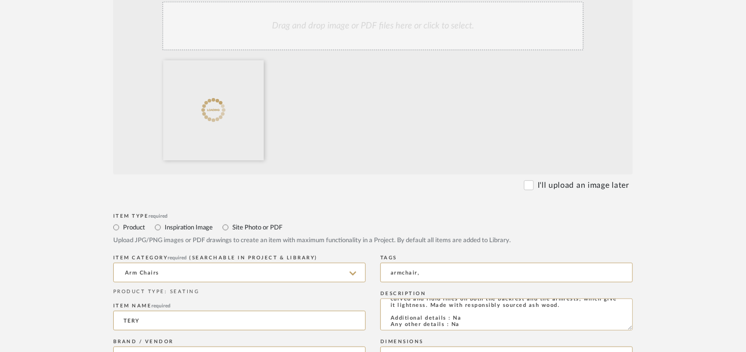
click at [336, 21] on div "Drag and drop image or PDF files here or click to select." at bounding box center [373, 25] width 422 height 49
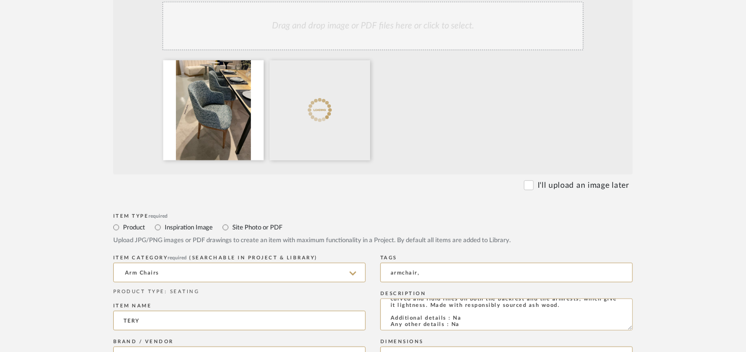
click at [311, 33] on div "Drag and drop image or PDF files here or click to select." at bounding box center [373, 25] width 422 height 49
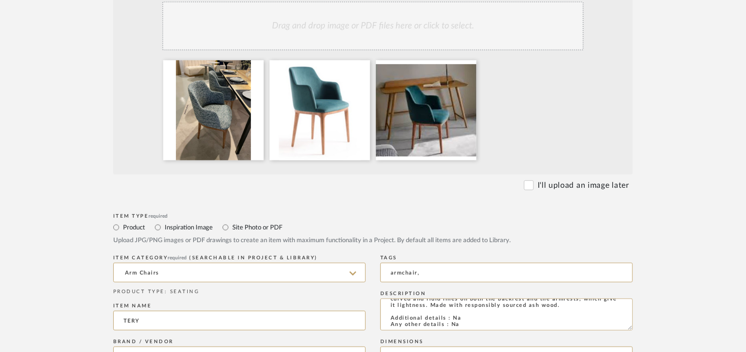
click at [419, 30] on div "Drag and drop image or PDF files here or click to select." at bounding box center [373, 25] width 422 height 49
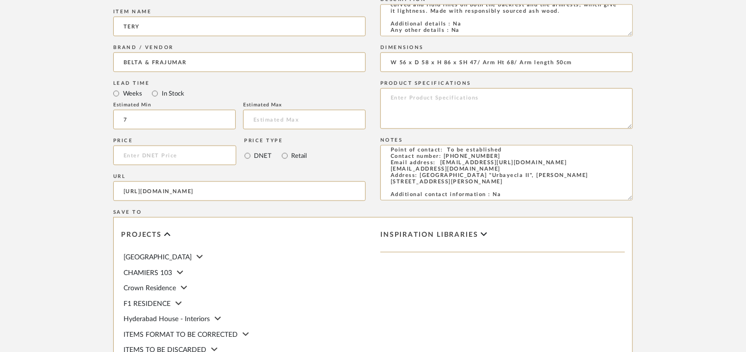
scroll to position [726, 0]
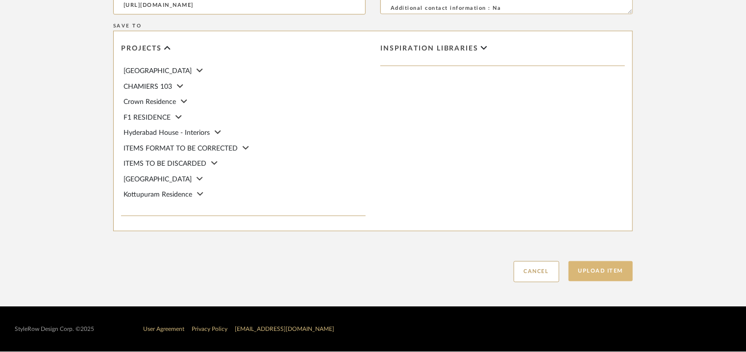
click at [628, 276] on button "Upload Item" at bounding box center [601, 271] width 65 height 20
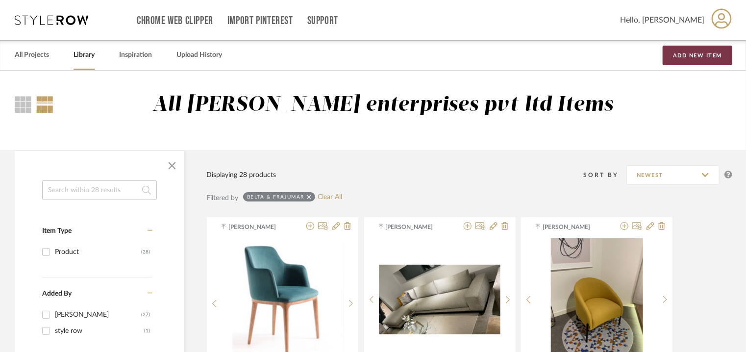
click at [690, 57] on button "Add New Item" at bounding box center [698, 56] width 70 height 20
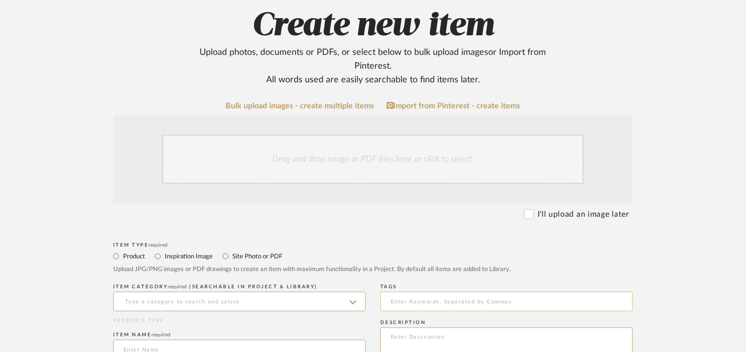
scroll to position [196, 0]
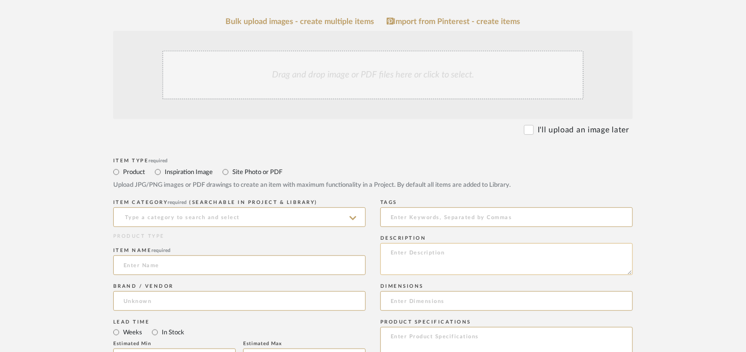
paste textarea "Type: Sofa Designer : [PERSON_NAME] Dimensions : D 103 x H 85 x SH 44/ Arm Ht70…"
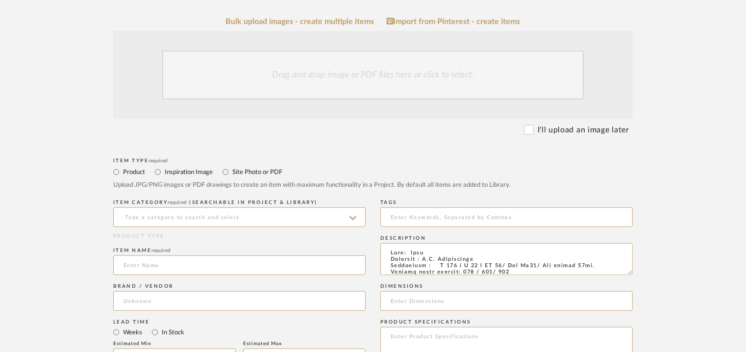
scroll to position [147, 0]
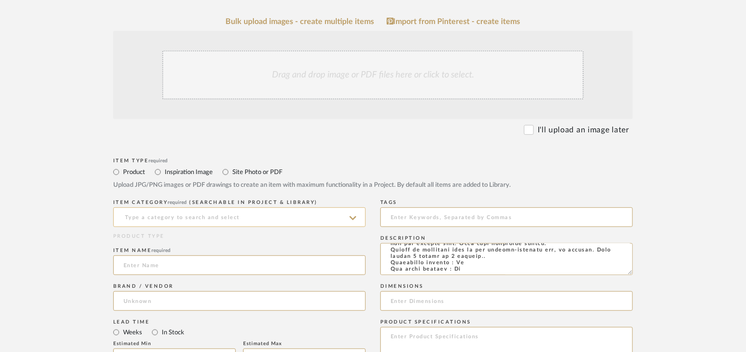
type textarea "Type: Sofa Designer : [PERSON_NAME] Dimensions : D 103 x H 85 x SH 44/ Arm Ht70…"
click at [187, 213] on input at bounding box center [239, 217] width 252 height 20
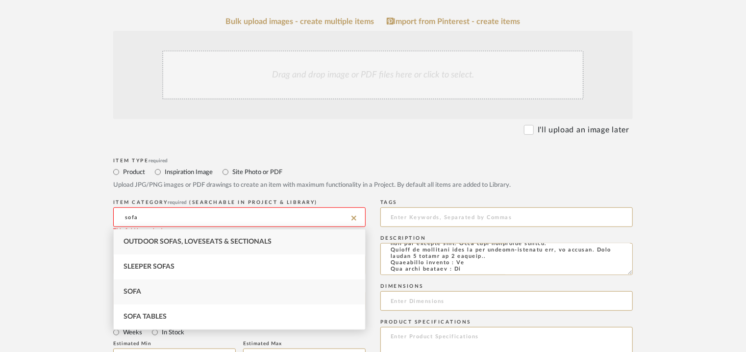
click at [126, 293] on span "Sofa" at bounding box center [133, 291] width 18 height 7
type input "Sofa"
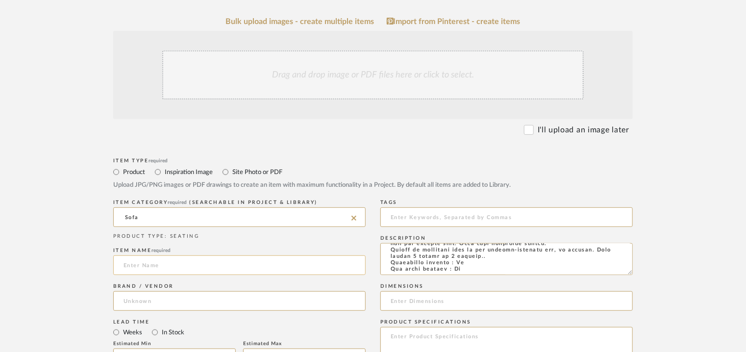
click at [156, 268] on input at bounding box center [239, 265] width 252 height 20
type input "ILUM"
click at [163, 299] on input at bounding box center [239, 301] width 252 height 20
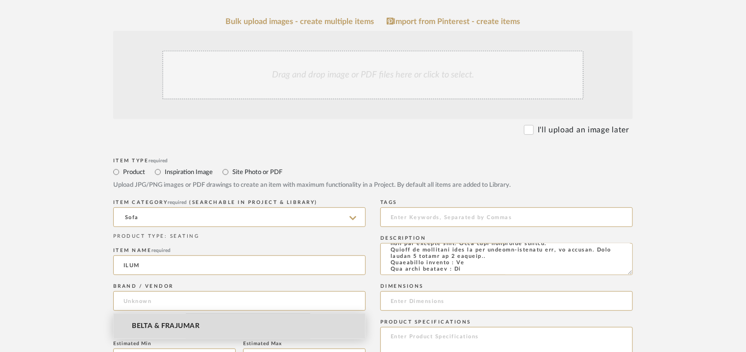
click at [151, 324] on span "BELTA & FRAJUMAR" at bounding box center [166, 326] width 68 height 8
type input "BELTA & FRAJUMAR"
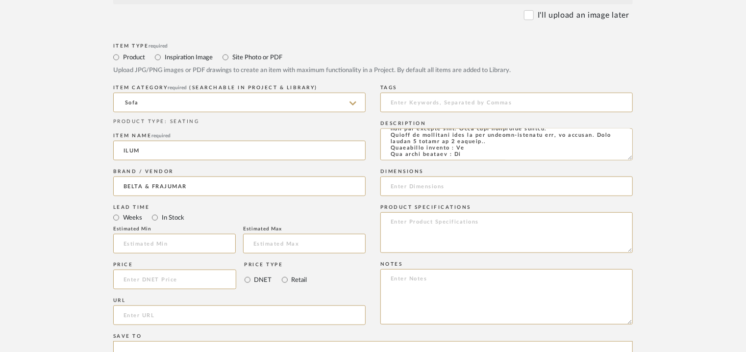
scroll to position [490, 0]
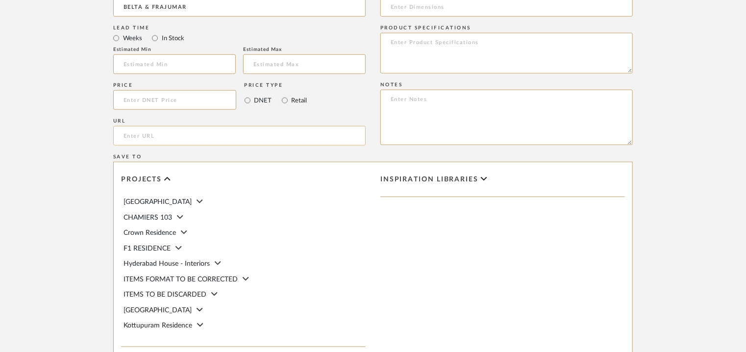
click at [157, 131] on input "url" at bounding box center [239, 136] width 252 height 20
paste input "[URL][DOMAIN_NAME]"
type input "[URL][DOMAIN_NAME]"
click at [222, 60] on input "text" at bounding box center [174, 64] width 123 height 20
type input "7"
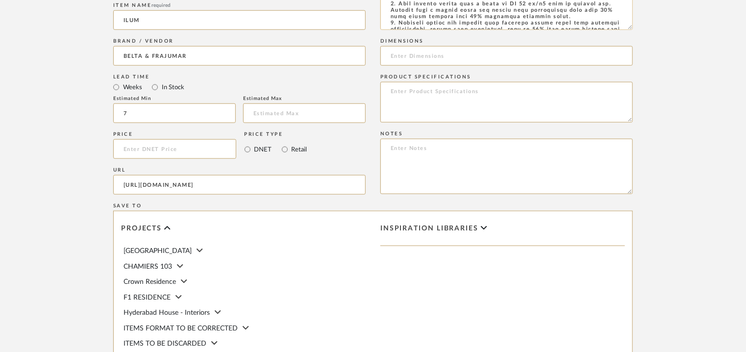
scroll to position [0, 0]
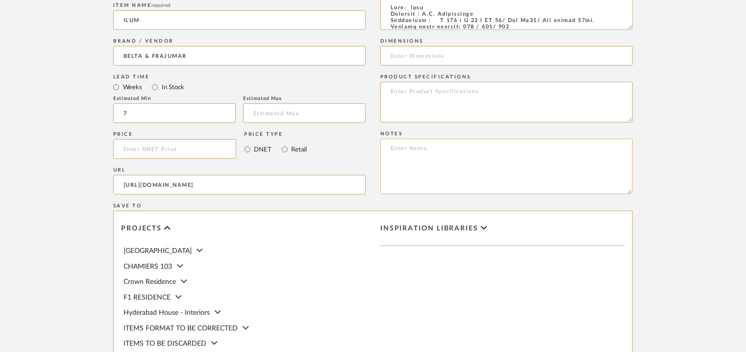
paste textarea "Price: Euro2,401.85 Lead time: 45days Customizable : Na 3D available : No BIM a…"
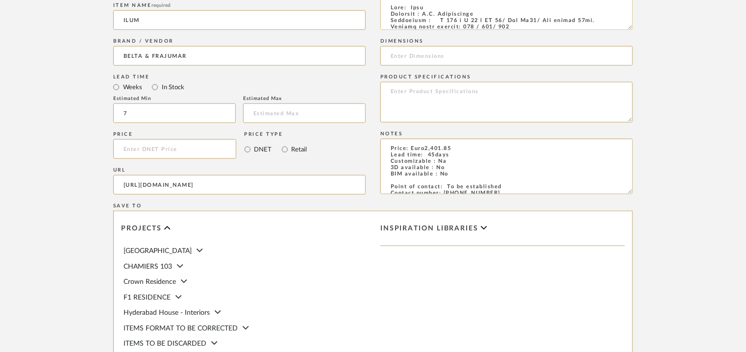
type textarea "Price: Euro2,401.85 Lead time: 45days Customizable : Na 3D available : No BIM a…"
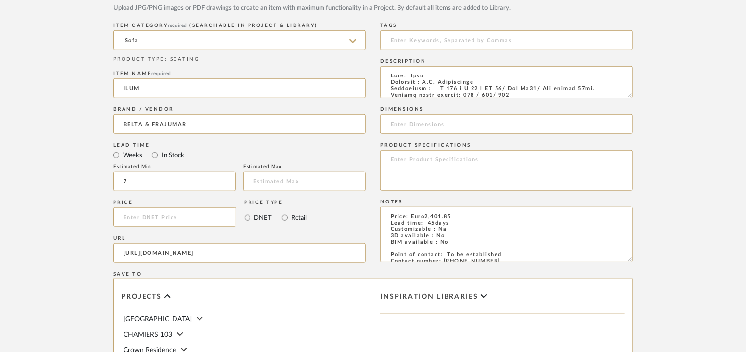
scroll to position [352, 0]
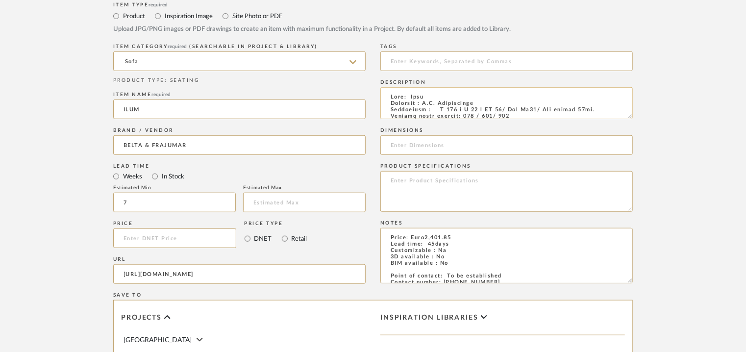
drag, startPoint x: 440, startPoint y: 20, endPoint x: 596, endPoint y: 108, distance: 179.8
click at [596, 108] on textarea at bounding box center [506, 103] width 252 height 32
click at [412, 144] on input at bounding box center [506, 145] width 252 height 20
paste input "D 103 x H 85 x SH 44/ Arm Ht70/ Arm length 60cm"
click at [389, 142] on input "D 103 x H 85 x SH 44/ Arm Ht70/ Arm length 60cm" at bounding box center [506, 145] width 252 height 20
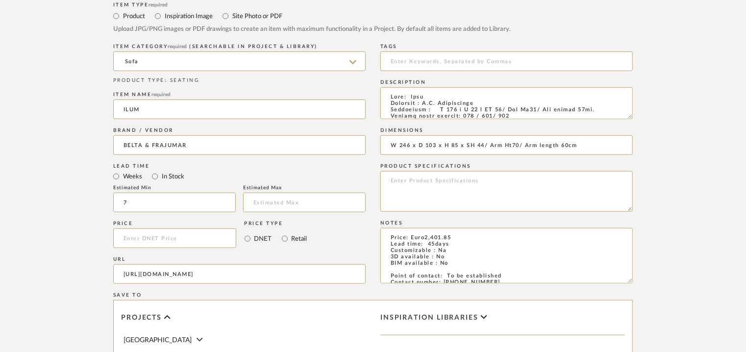
type input "W 246 x D 103 x H 85 x SH 44/ Arm Ht70/ Arm length 60cm"
drag, startPoint x: 631, startPoint y: 117, endPoint x: 642, endPoint y: 184, distance: 68.0
click at [642, 178] on form "Bulk upload images - create multiple items Import from Pinterest - create items…" at bounding box center [373, 206] width 625 height 690
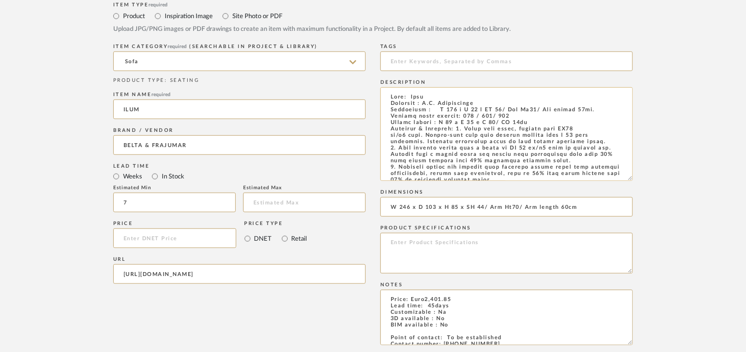
click at [539, 123] on textarea at bounding box center [506, 134] width 252 height 94
type textarea "Type: Sofa Designer : [PERSON_NAME] Dimensions : D 103 x H 85 x SH 44/ Arm Ht70…"
click at [402, 63] on input at bounding box center [506, 61] width 252 height 20
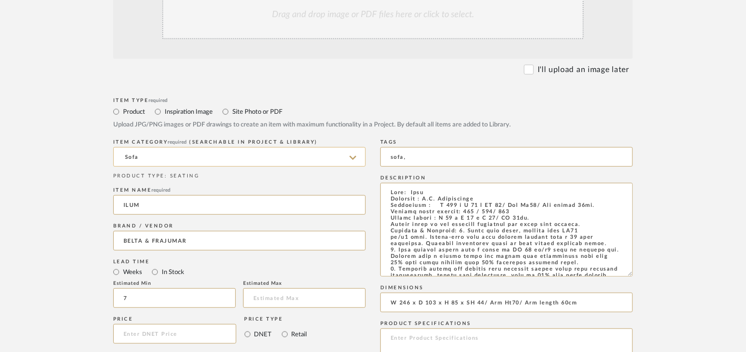
scroll to position [254, 0]
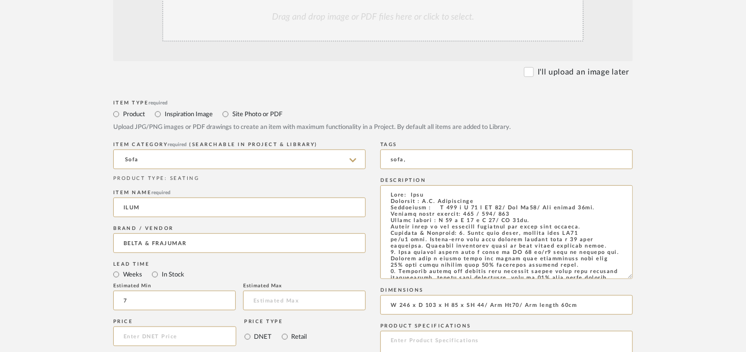
type input "sofa,"
click at [354, 22] on div "Drag and drop image or PDF files here or click to select." at bounding box center [373, 17] width 422 height 49
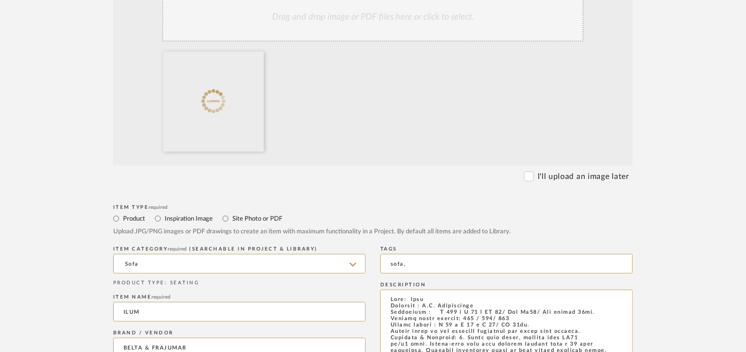
click at [333, 28] on div "Drag and drop image or PDF files here or click to select." at bounding box center [373, 17] width 422 height 49
click at [340, 36] on div "Drag and drop image or PDF files here or click to select." at bounding box center [373, 17] width 422 height 49
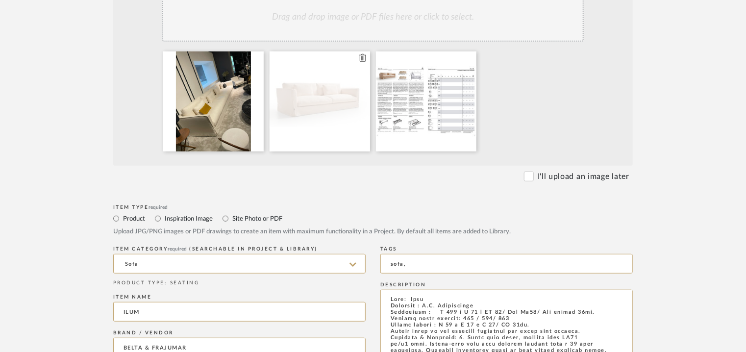
click at [343, 95] on div at bounding box center [320, 101] width 100 height 100
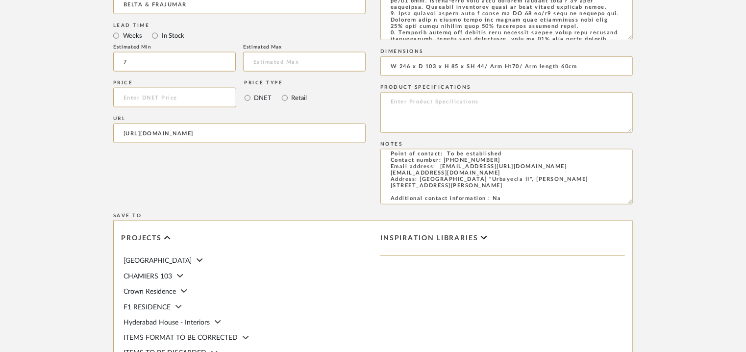
scroll to position [786, 0]
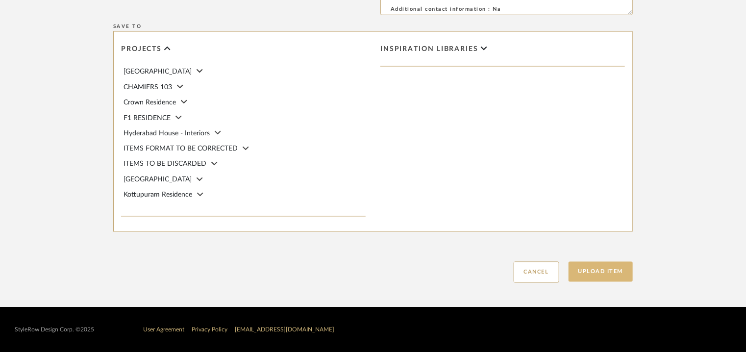
click at [606, 273] on button "Upload Item" at bounding box center [601, 272] width 65 height 20
